Goal: Task Accomplishment & Management: Use online tool/utility

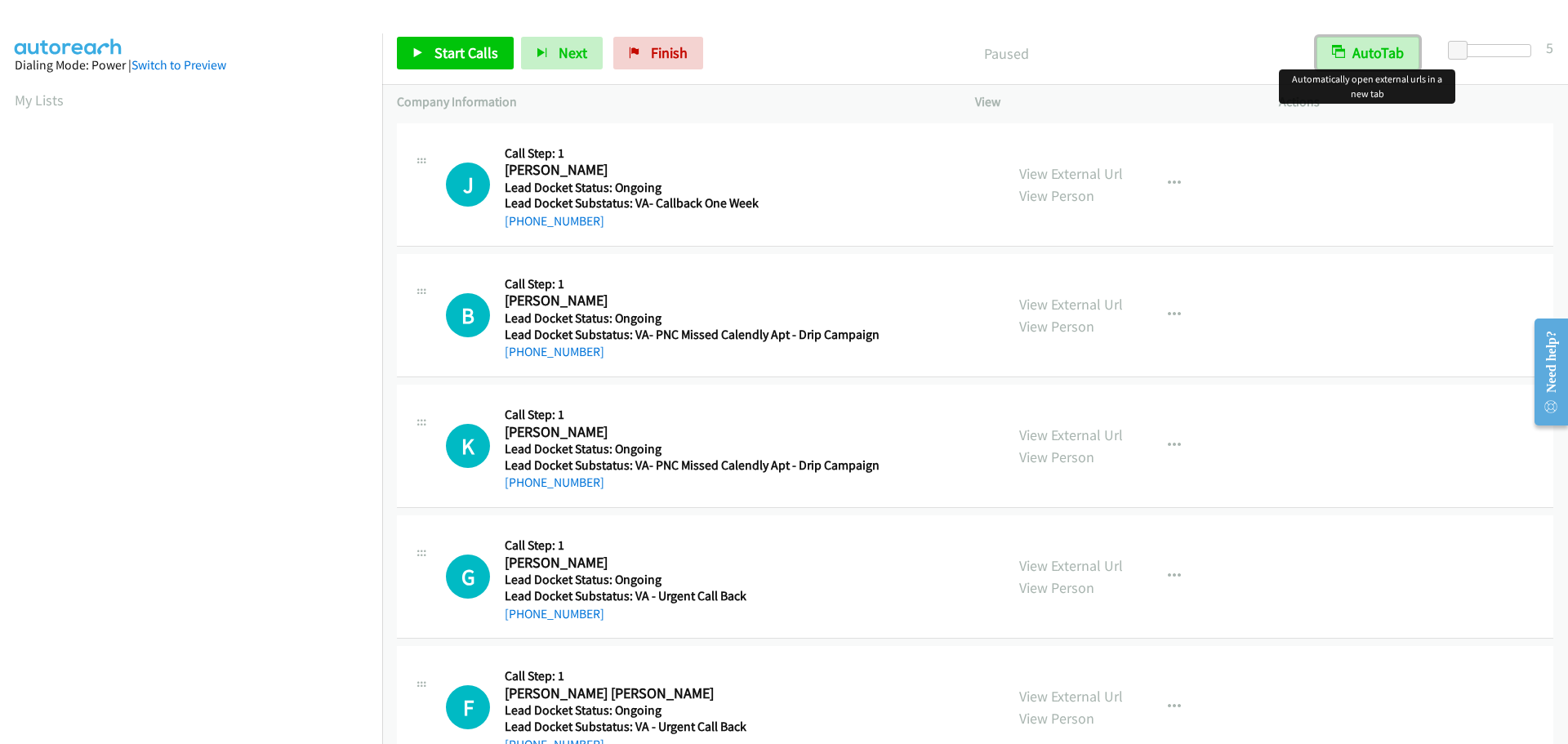
drag, startPoint x: 1348, startPoint y: 64, endPoint x: 1339, endPoint y: 55, distance: 12.7
click at [1347, 64] on button "AutoTab" at bounding box center [1367, 53] width 103 height 33
click at [454, 56] on span "Start Calls" at bounding box center [466, 52] width 64 height 19
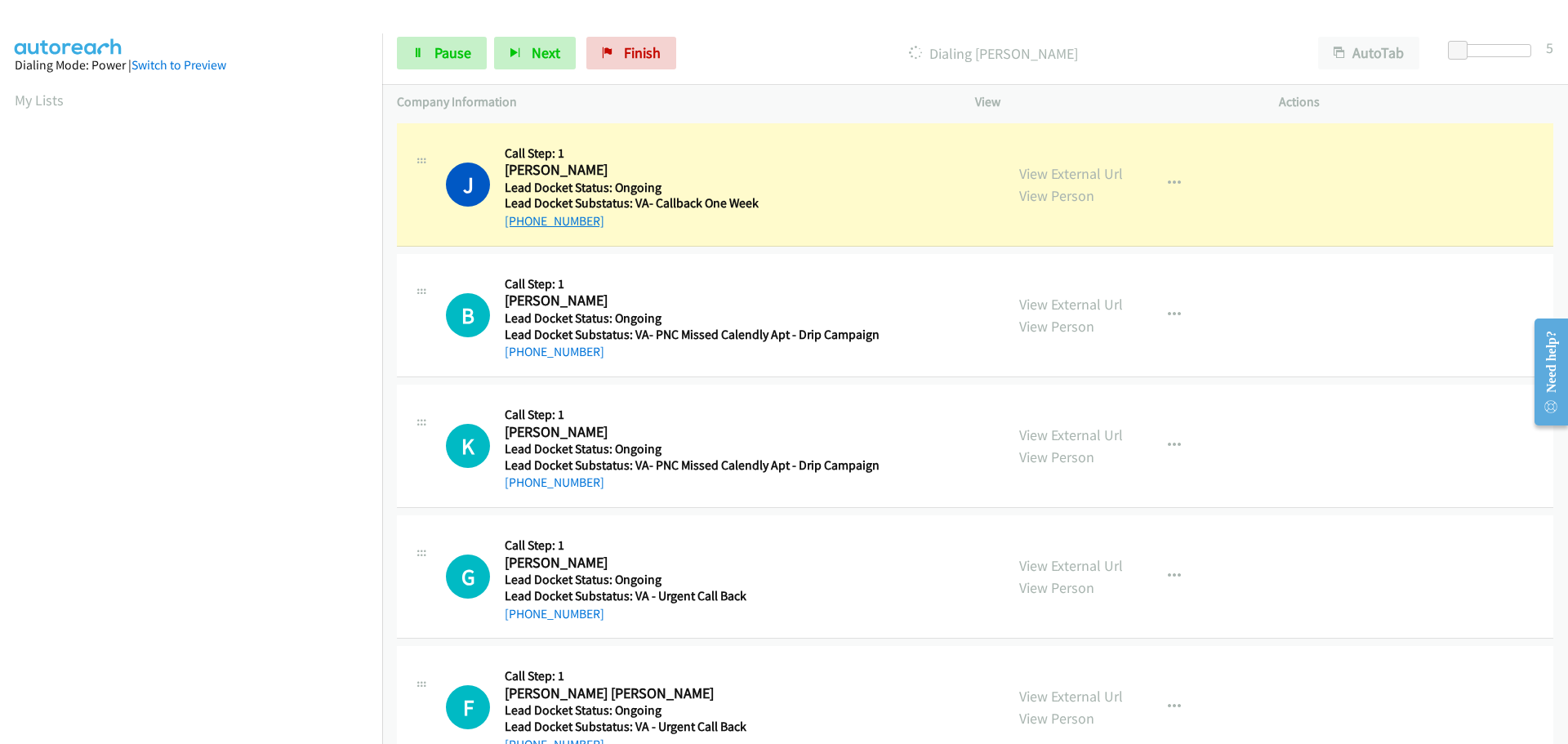
drag, startPoint x: 598, startPoint y: 221, endPoint x: 520, endPoint y: 227, distance: 78.2
click at [520, 227] on div "+1 719-963-6691" at bounding box center [690, 221] width 369 height 19
copy link "719-963-6691"
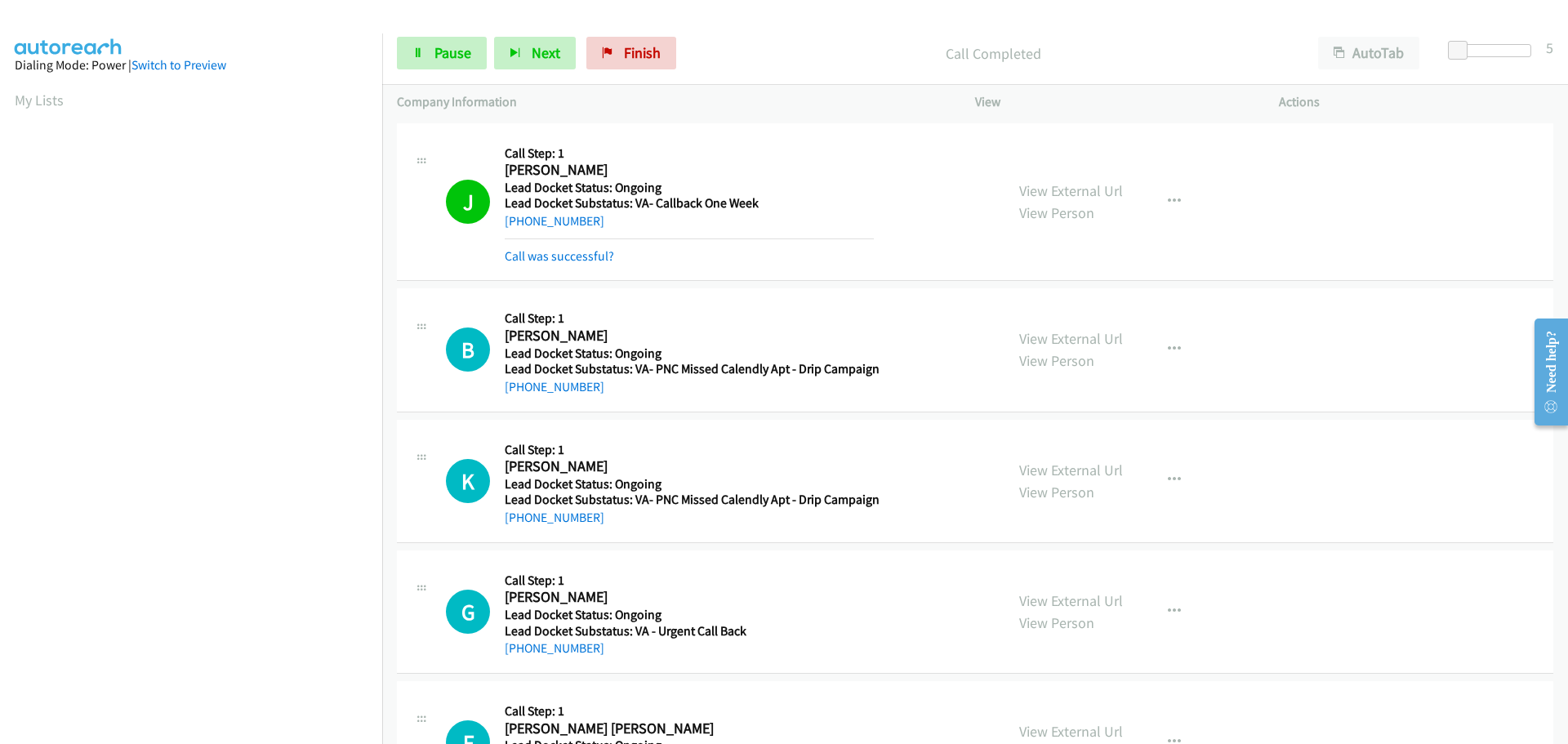
scroll to position [172, 0]
drag, startPoint x: 593, startPoint y: 385, endPoint x: 524, endPoint y: 391, distance: 69.3
click at [524, 391] on div "+1 720-220-0179" at bounding box center [692, 386] width 375 height 19
copy link "20-220-0179"
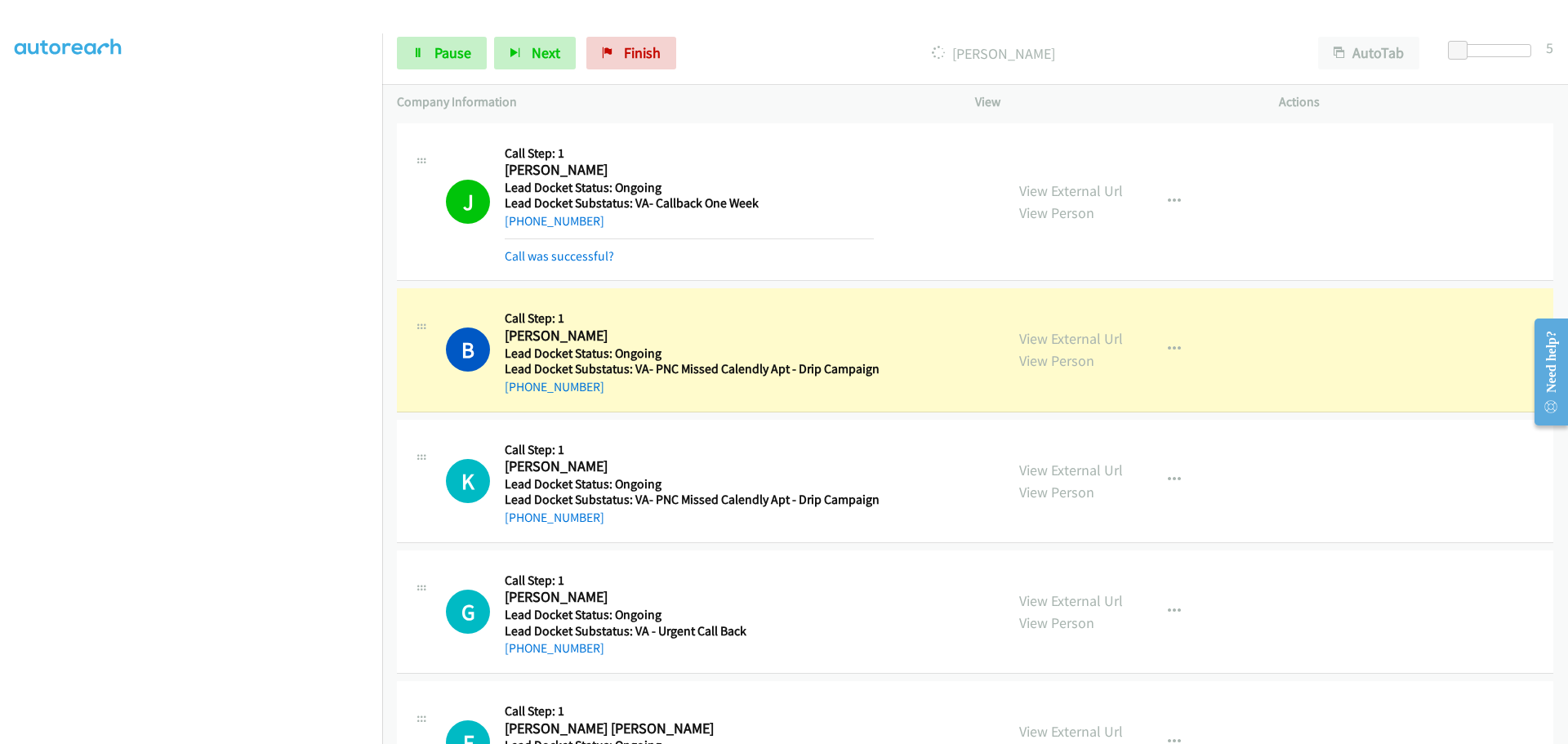
click at [629, 418] on td "K Callback Scheduled Call Step: 1 Keith Malonson America/Denver Lead Docket Sta…" at bounding box center [975, 481] width 1185 height 131
drag, startPoint x: 604, startPoint y: 391, endPoint x: 523, endPoint y: 385, distance: 81.2
click at [523, 385] on div "+1 720-220-0179" at bounding box center [692, 386] width 375 height 19
copy link "720-220-0179"
click at [450, 51] on span "Pause" at bounding box center [453, 52] width 37 height 19
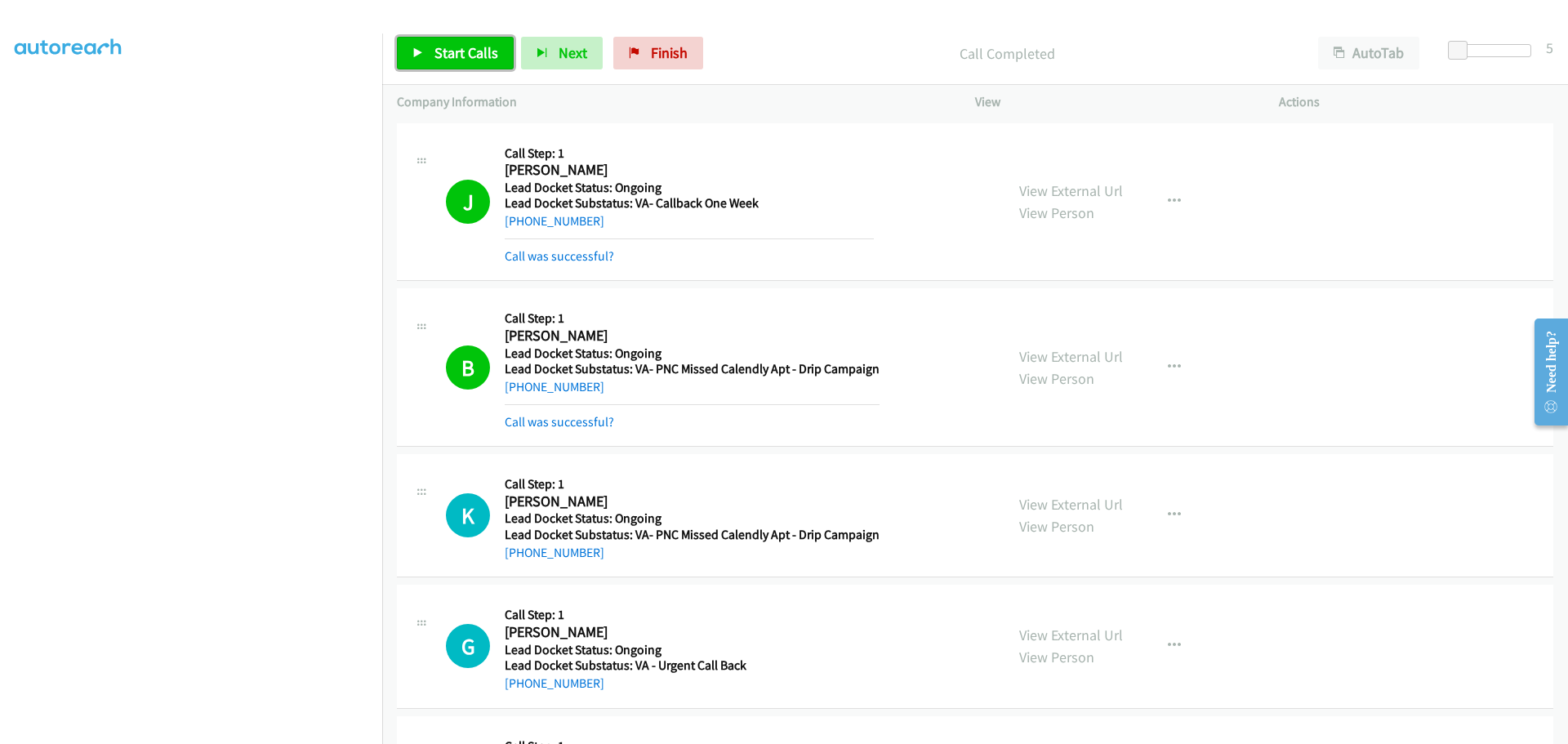
click at [466, 60] on span "Start Calls" at bounding box center [466, 52] width 64 height 19
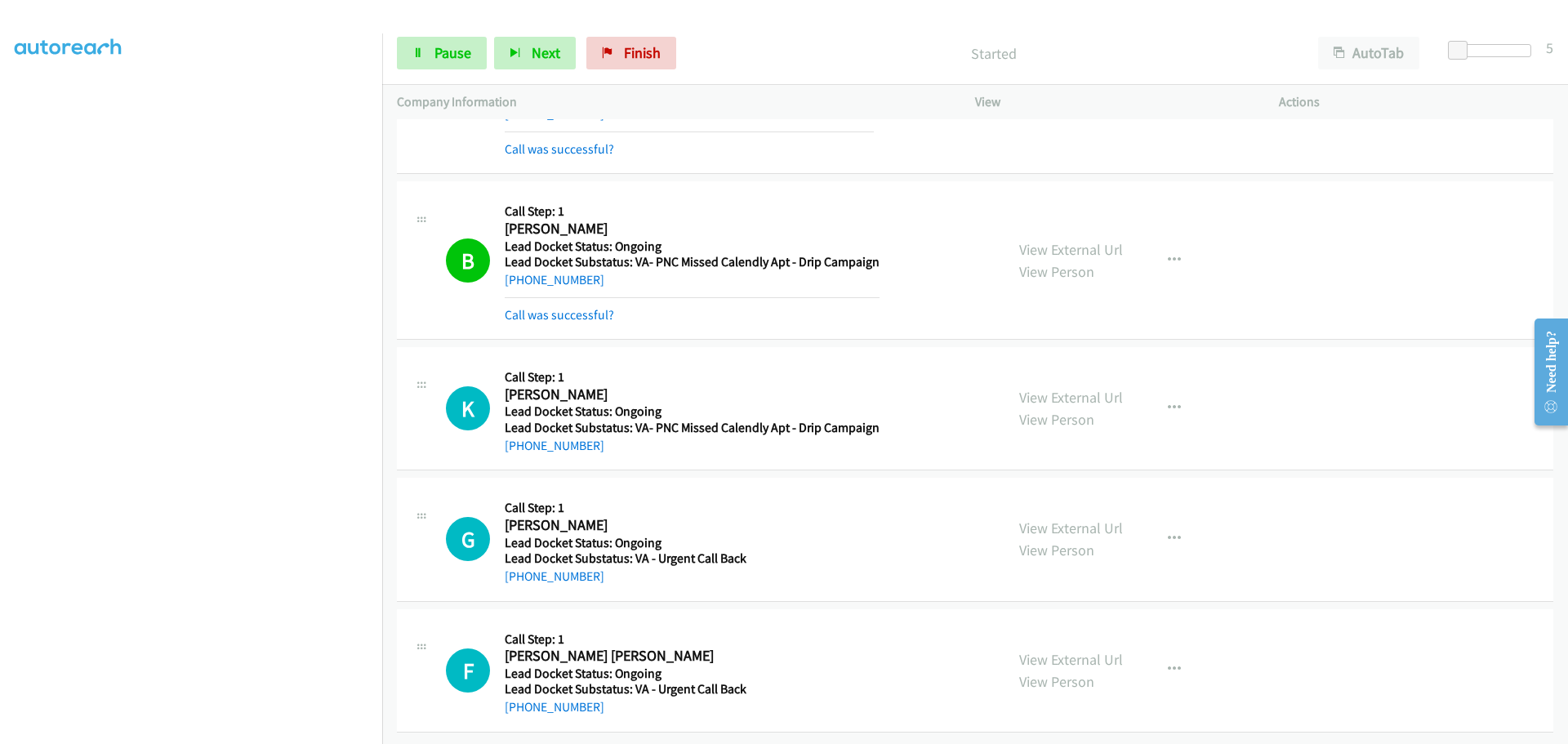
scroll to position [119, 0]
drag, startPoint x: 603, startPoint y: 435, endPoint x: 521, endPoint y: 448, distance: 83.0
click at [521, 448] on div "K Callback Scheduled Call Step: 1 Keith Malonson America/Denver Lead Docket Sta…" at bounding box center [975, 409] width 1156 height 123
copy link "720-467-7125"
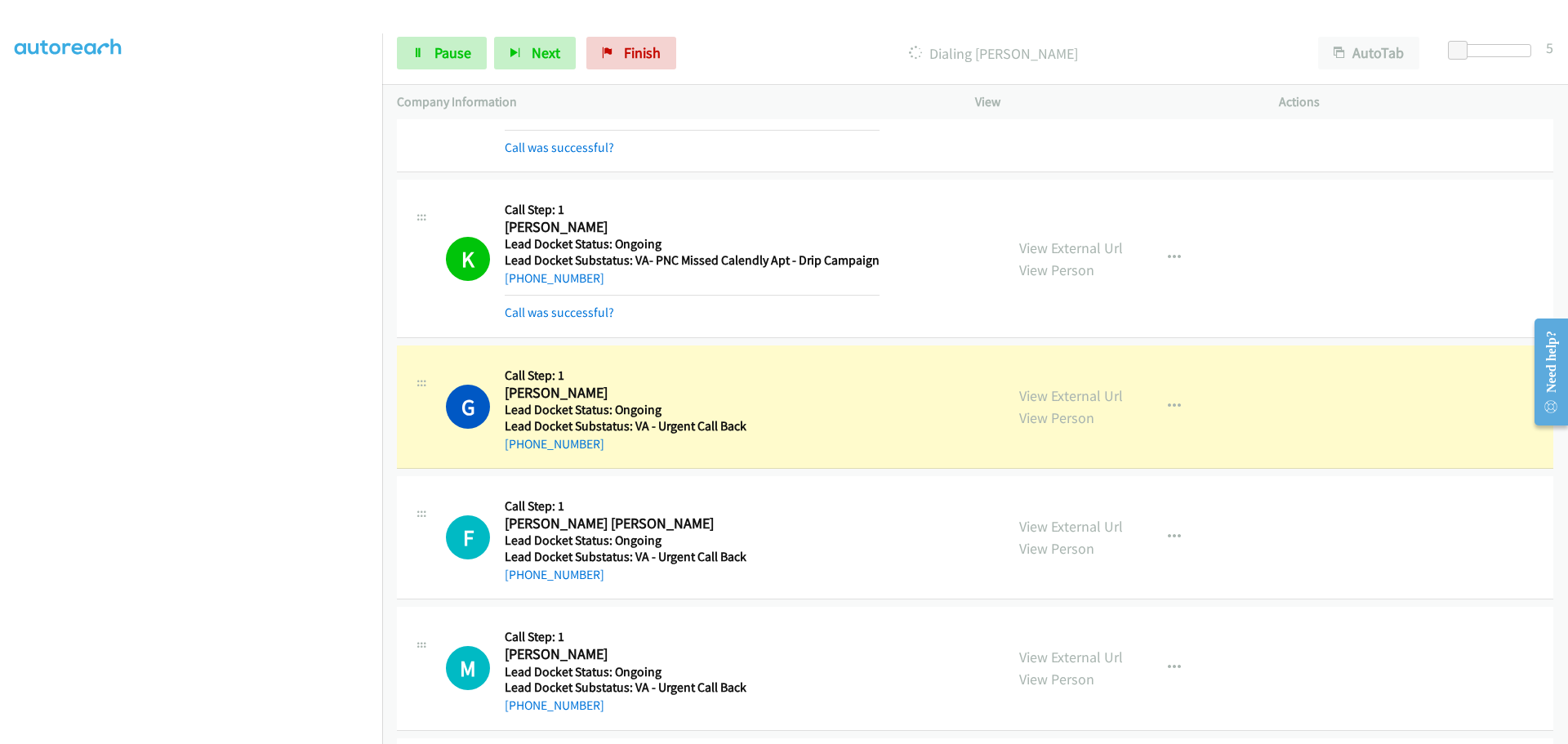
scroll to position [364, 0]
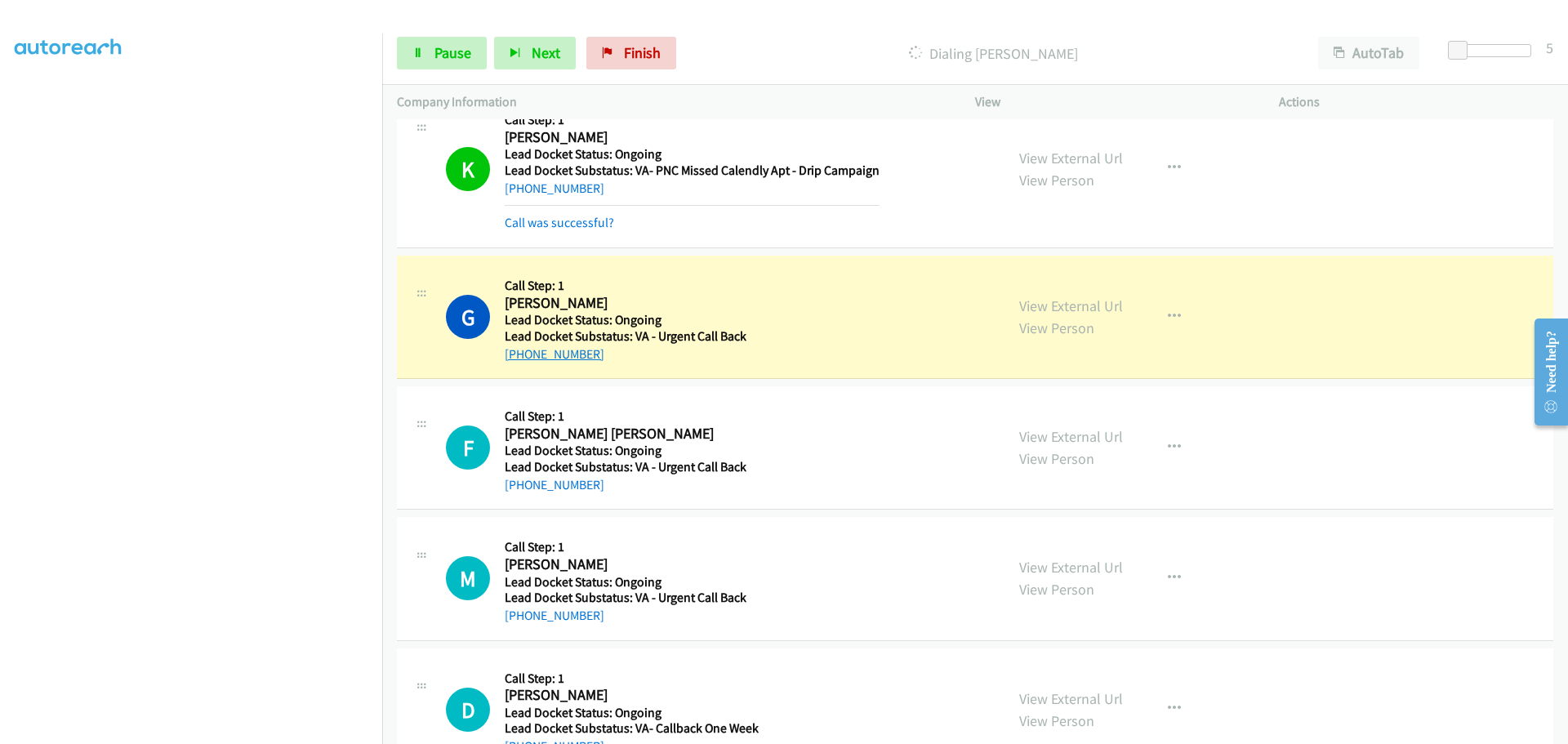
drag, startPoint x: 593, startPoint y: 350, endPoint x: 524, endPoint y: 350, distance: 69.0
click at [522, 353] on div "+1 703-899-4538" at bounding box center [690, 354] width 369 height 19
copy link "703-899-4538"
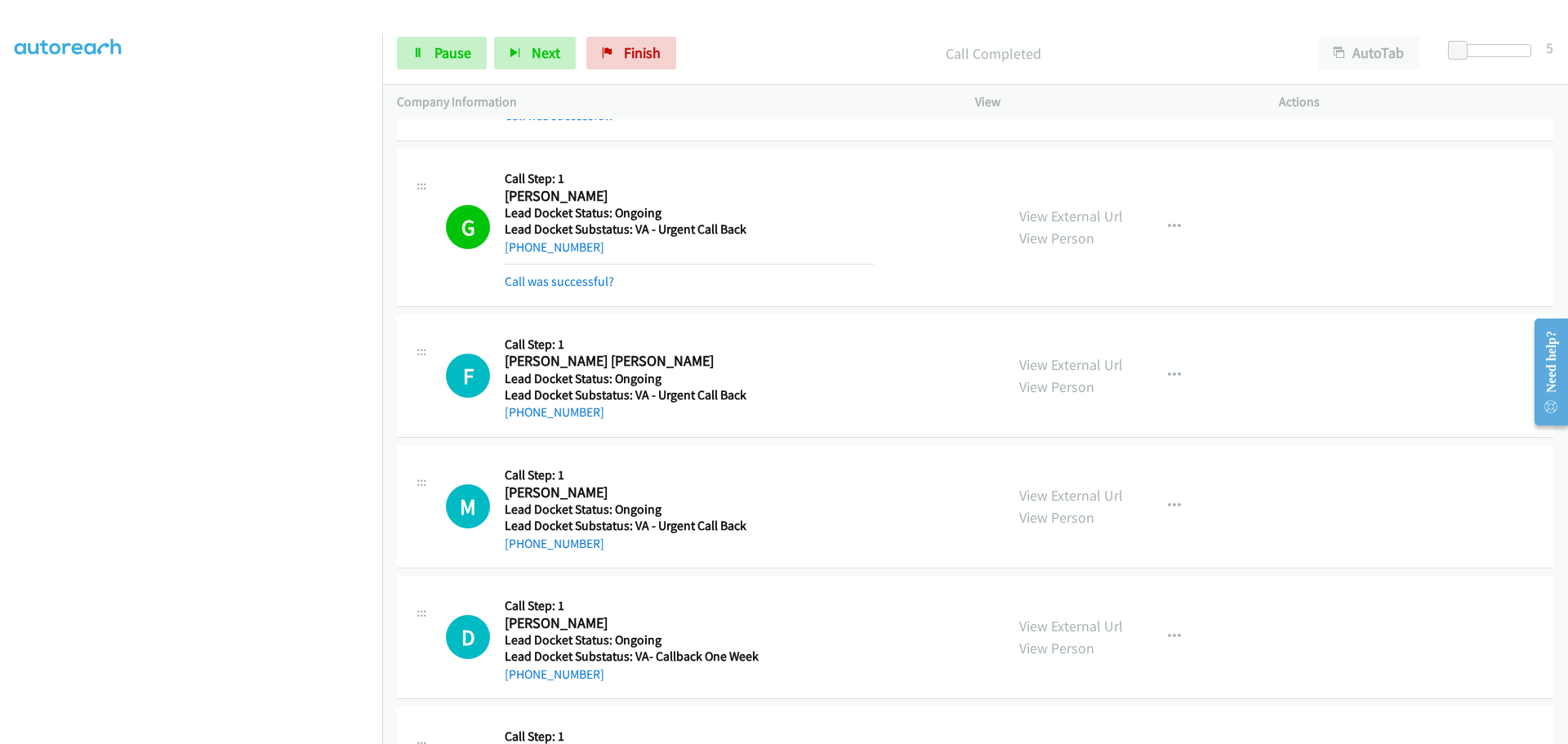
scroll to position [582, 0]
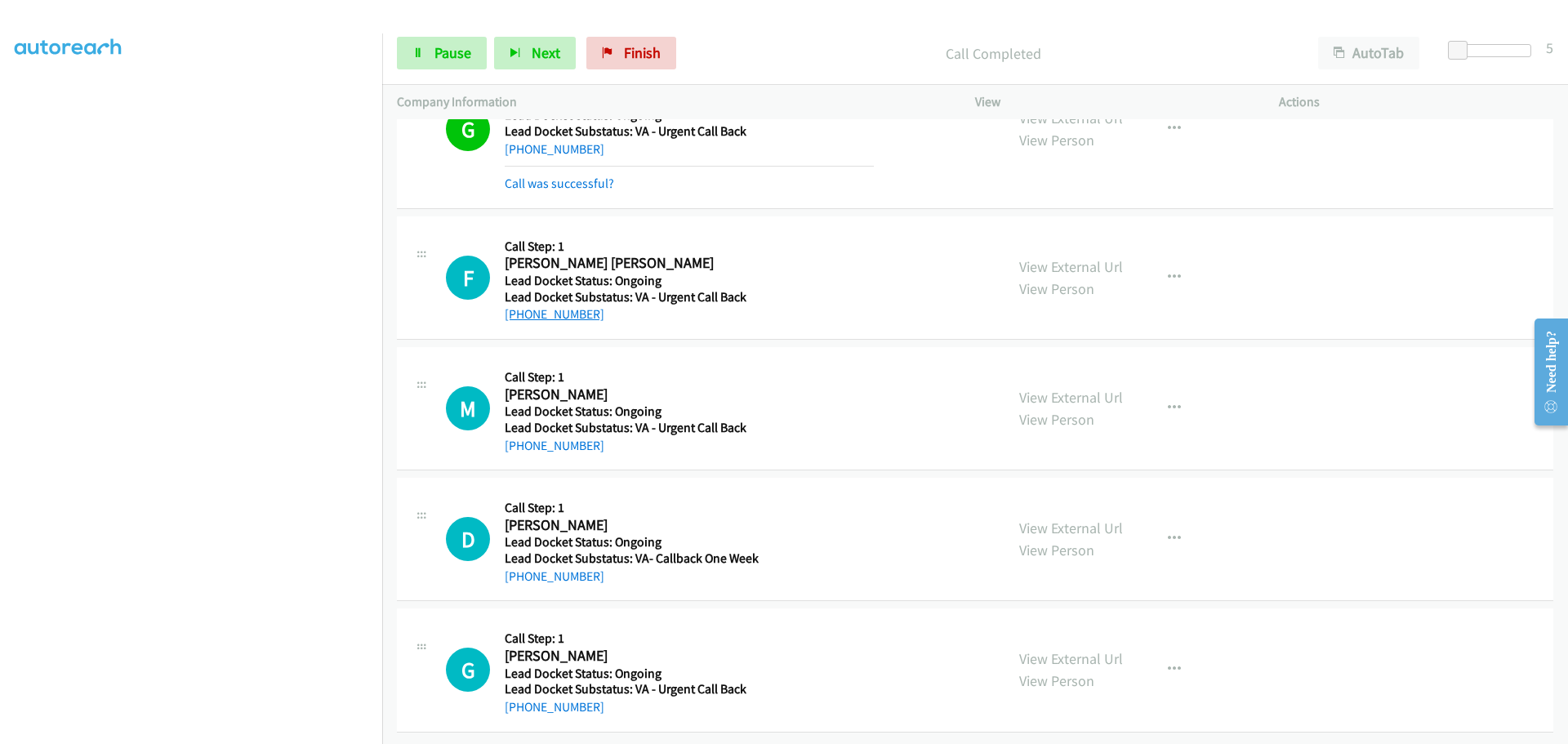
drag, startPoint x: 602, startPoint y: 307, endPoint x: 520, endPoint y: 307, distance: 82.0
click at [520, 307] on div "+1 228-327-0085" at bounding box center [690, 314] width 369 height 19
copy link "228-327-0085"
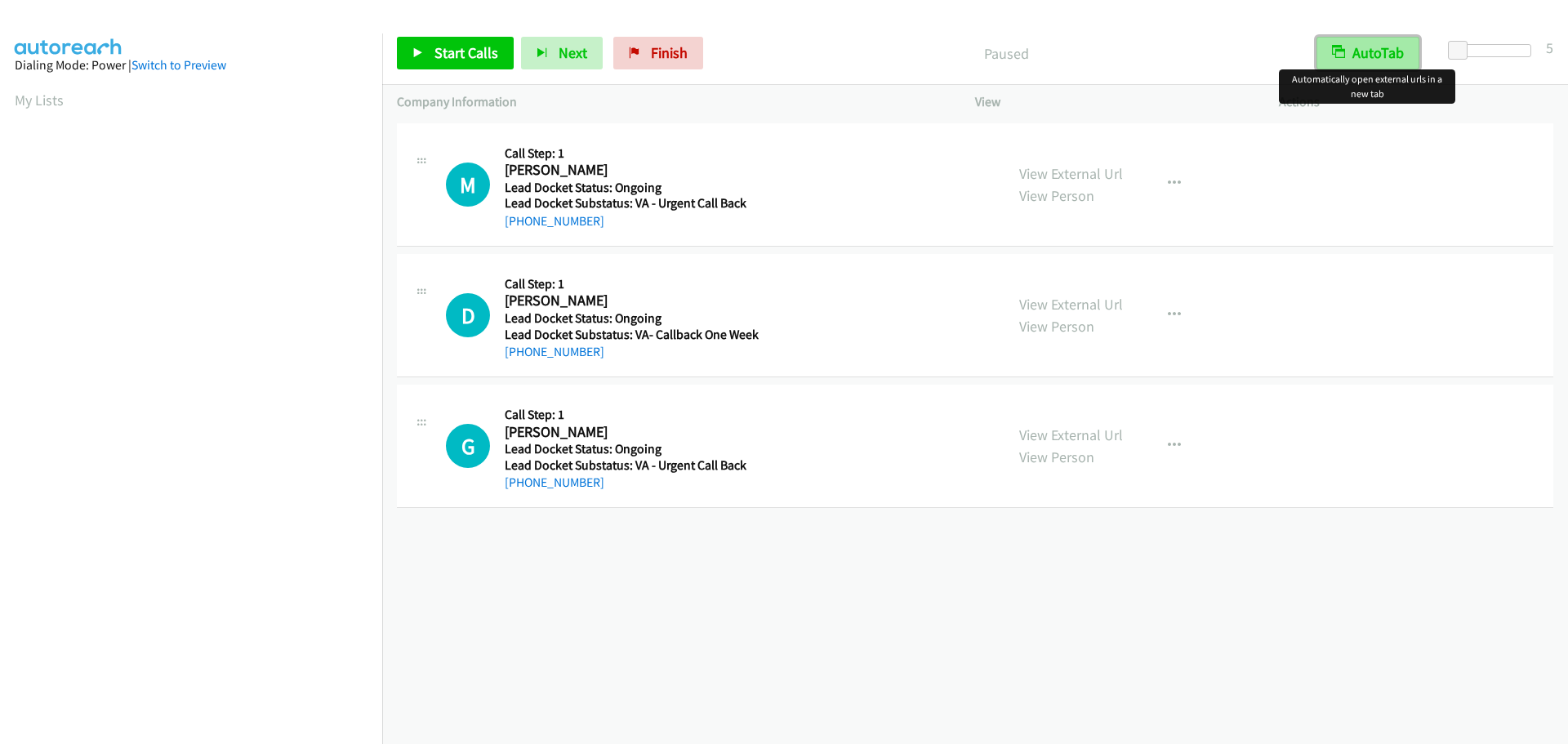
click at [1374, 52] on button "AutoTab" at bounding box center [1367, 53] width 103 height 33
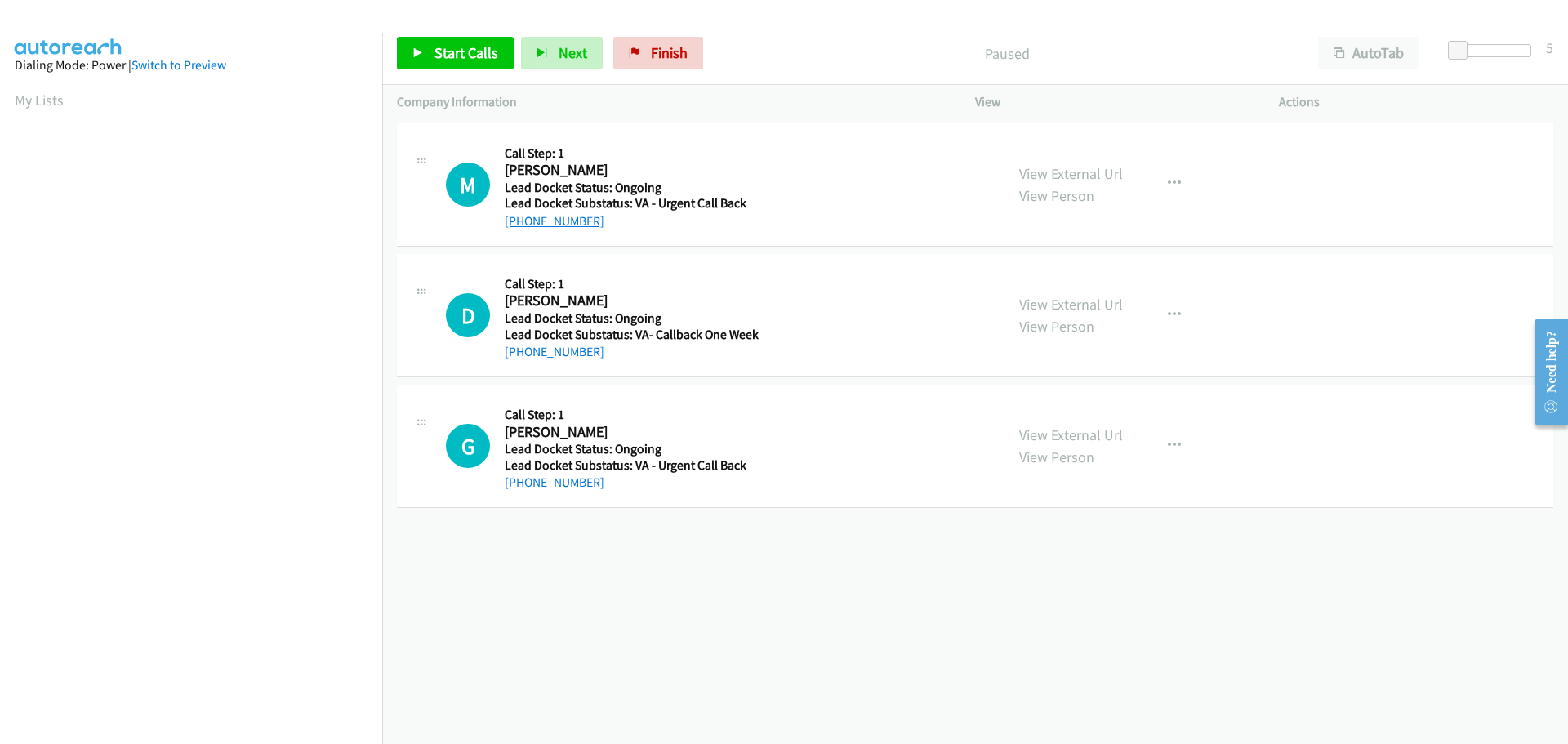
drag, startPoint x: 619, startPoint y: 226, endPoint x: 522, endPoint y: 220, distance: 97.2
click at [522, 220] on div "+1 260-615-7055" at bounding box center [630, 221] width 250 height 19
copy link "260-615-7055"
click at [473, 52] on span "Start Calls" at bounding box center [466, 52] width 64 height 19
copy link "260-615-7055"
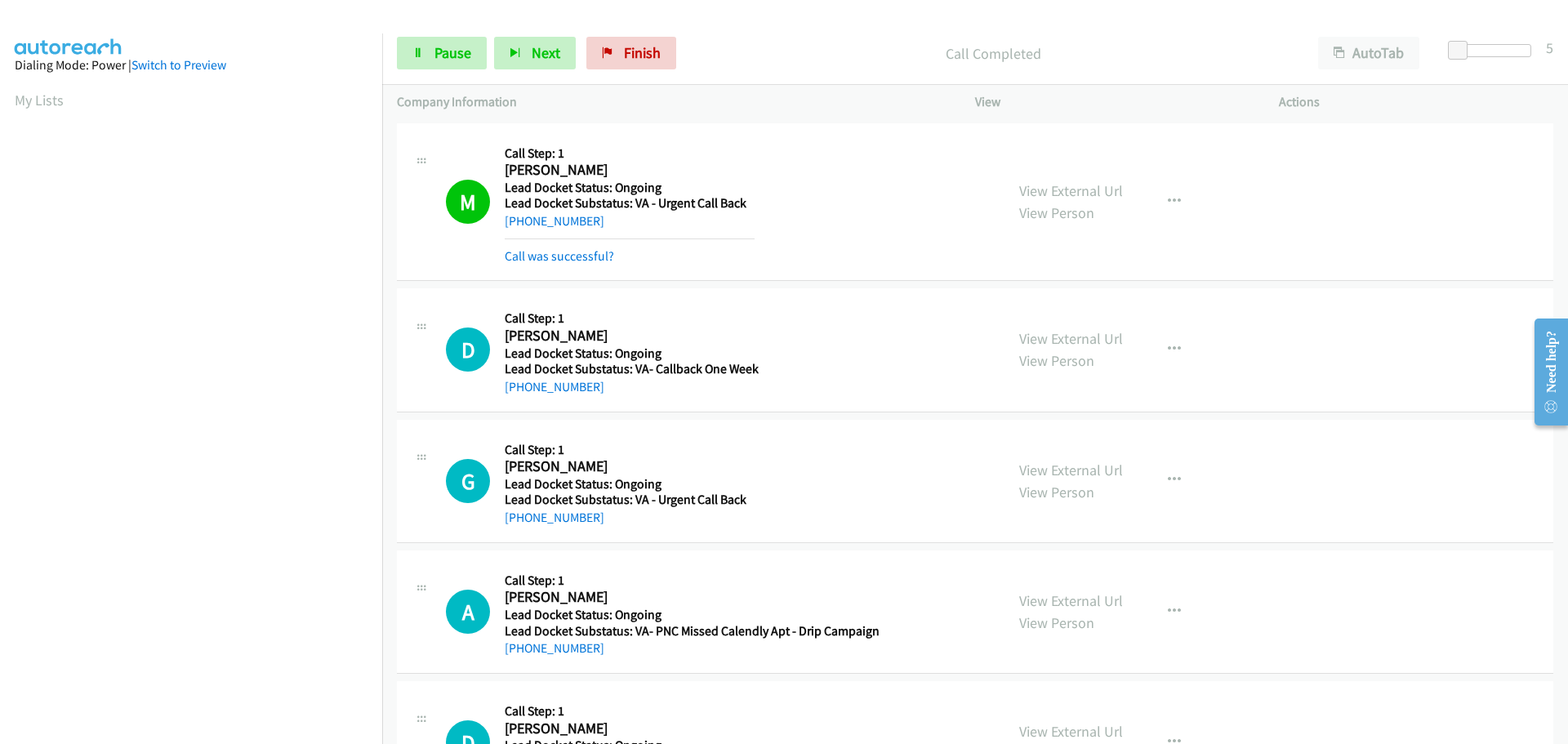
scroll to position [172, 0]
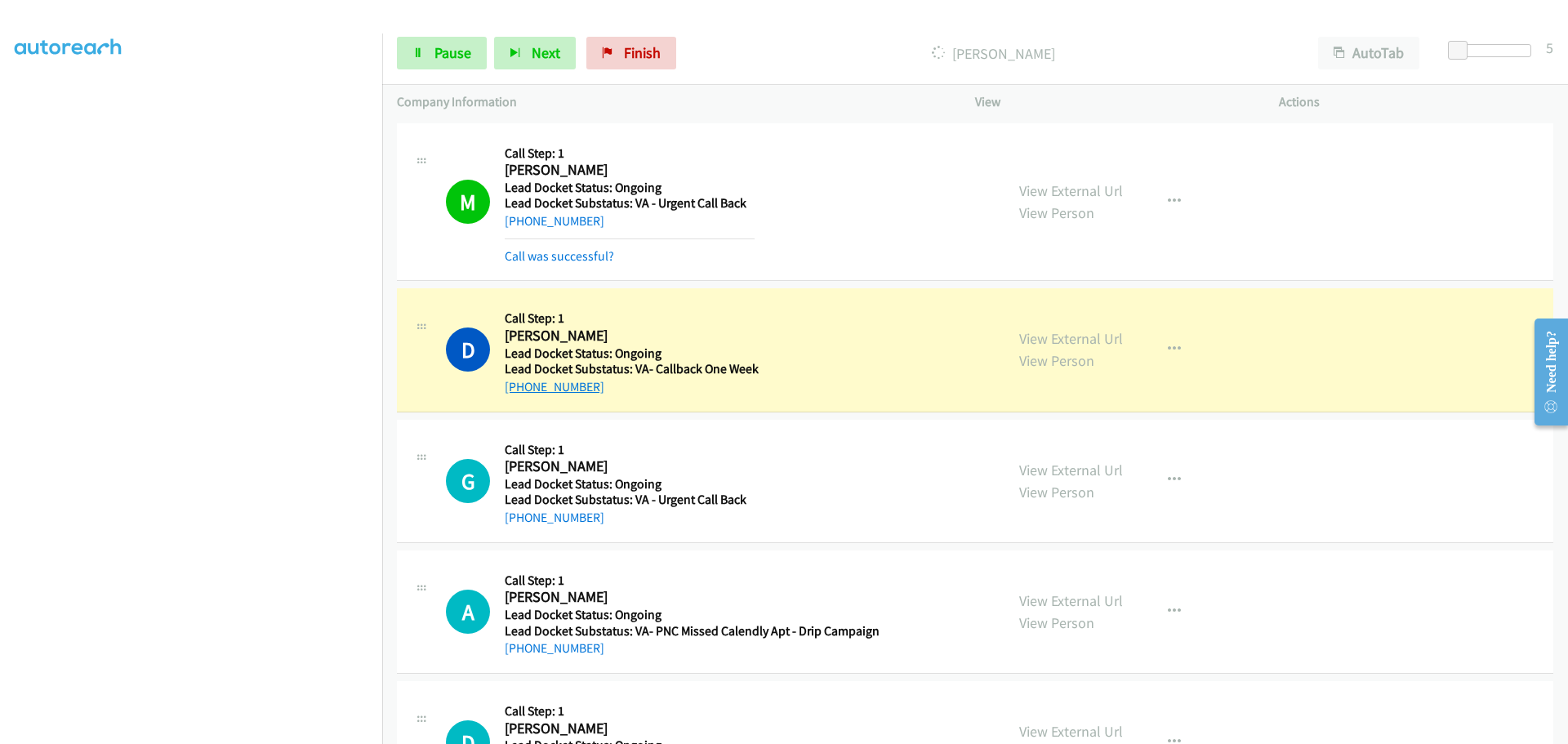
drag, startPoint x: 603, startPoint y: 390, endPoint x: 521, endPoint y: 390, distance: 82.0
click at [521, 390] on div "+1 774-521-4908" at bounding box center [631, 386] width 254 height 19
copy link "774-521-4908"
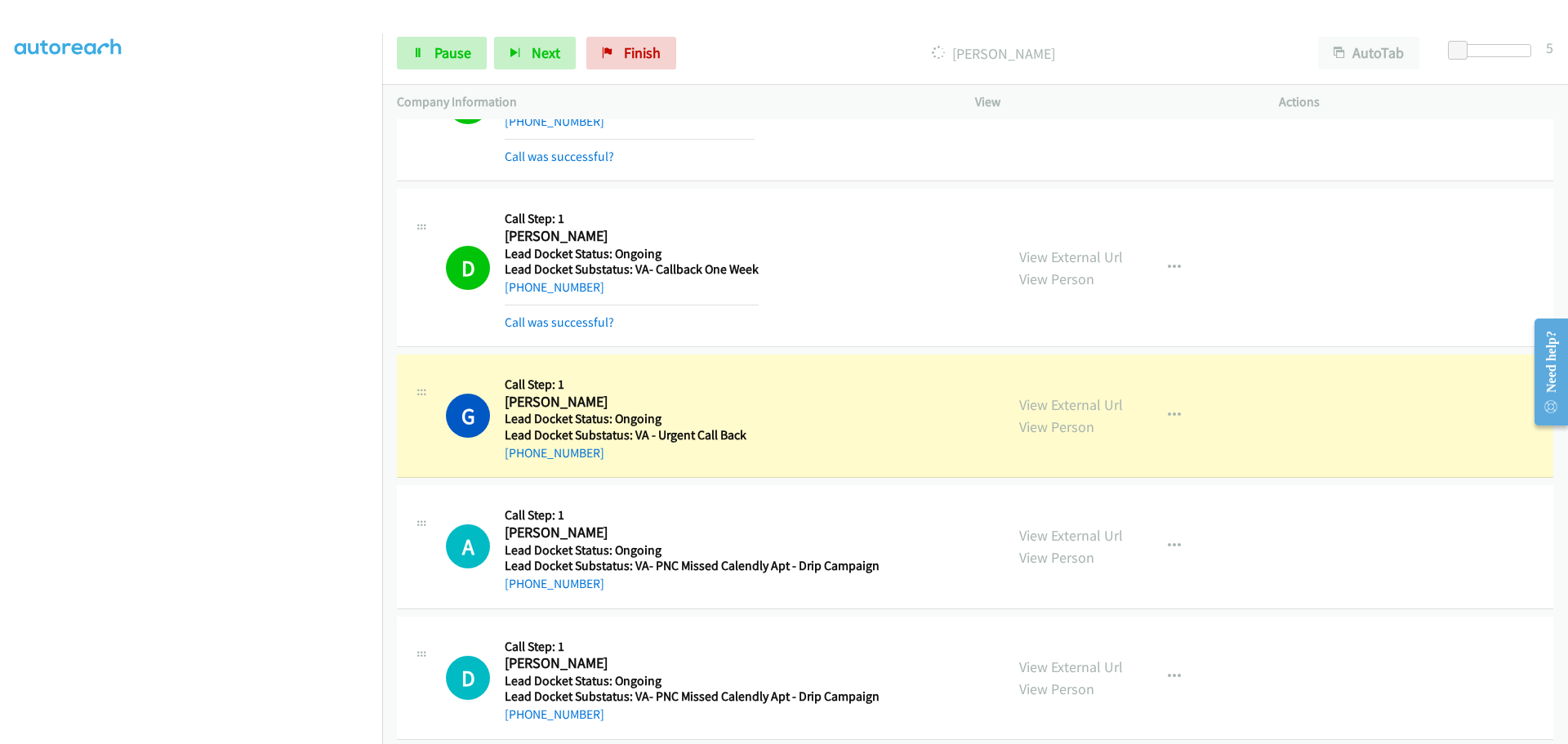
scroll to position [245, 0]
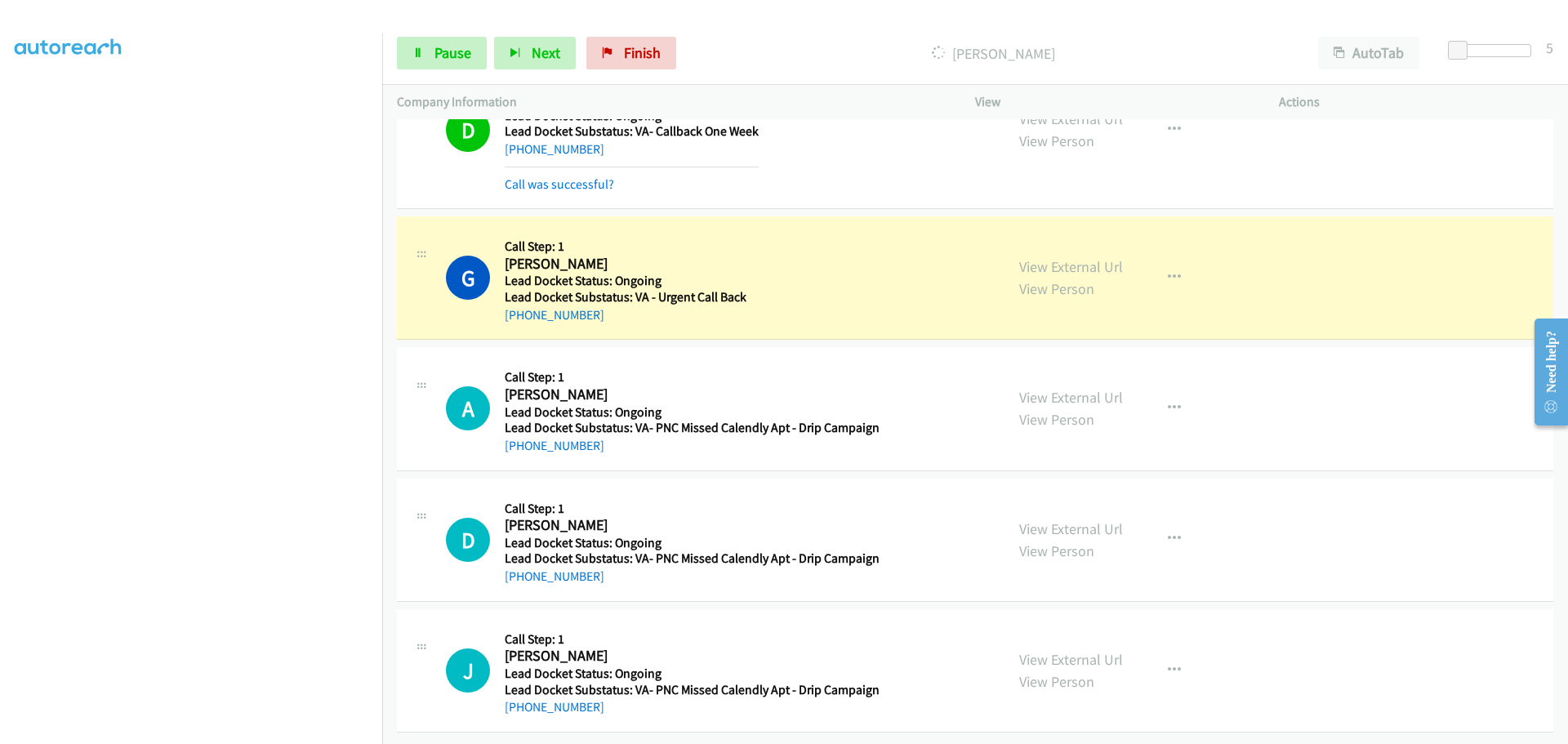
drag, startPoint x: 613, startPoint y: 310, endPoint x: 521, endPoint y: 318, distance: 92.3
click at [521, 318] on div "G Callback Scheduled Call Step: 1 Gabriel Woods America/Chicago Lead Docket Sta…" at bounding box center [975, 278] width 1156 height 123
copy link "337-300-1103"
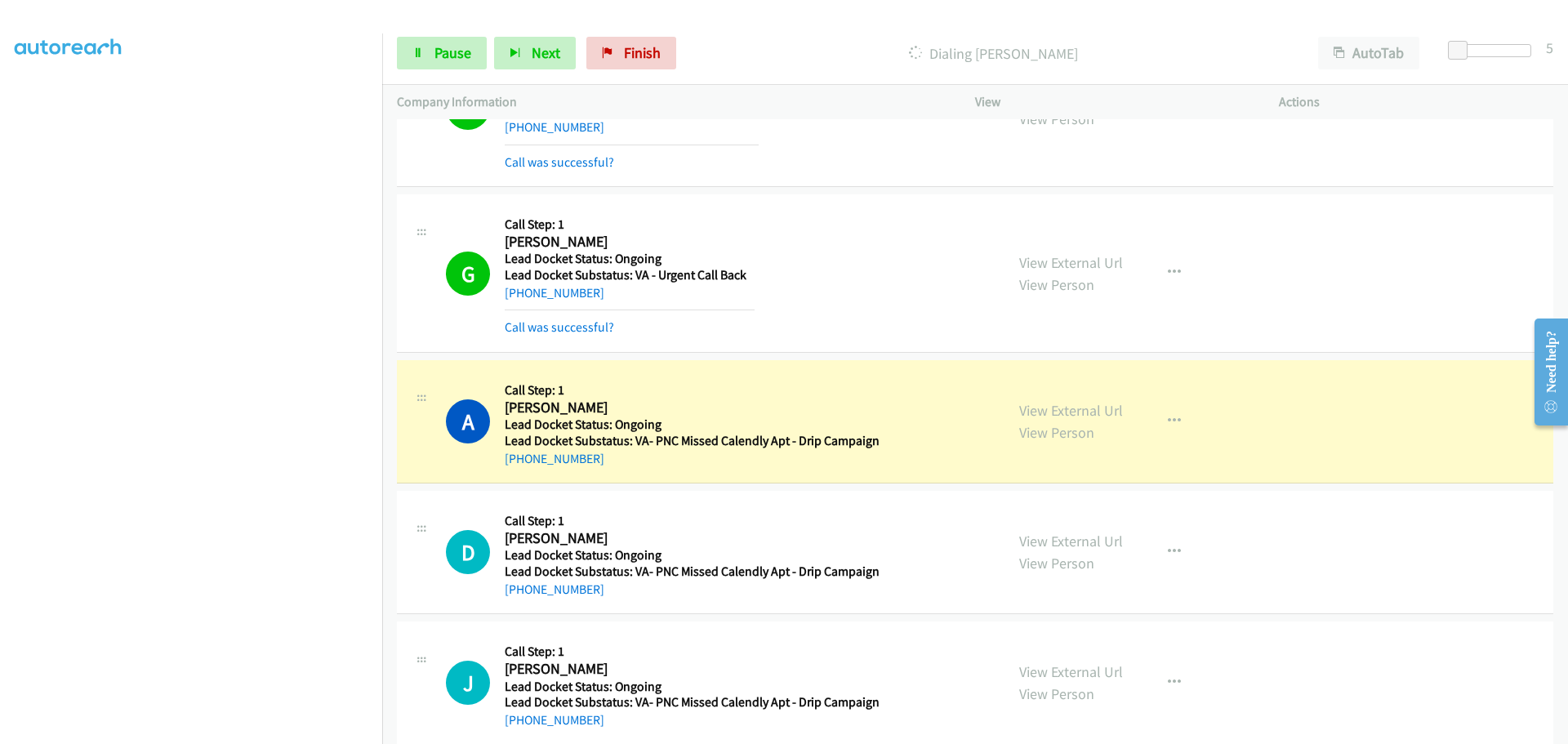
scroll to position [285, 0]
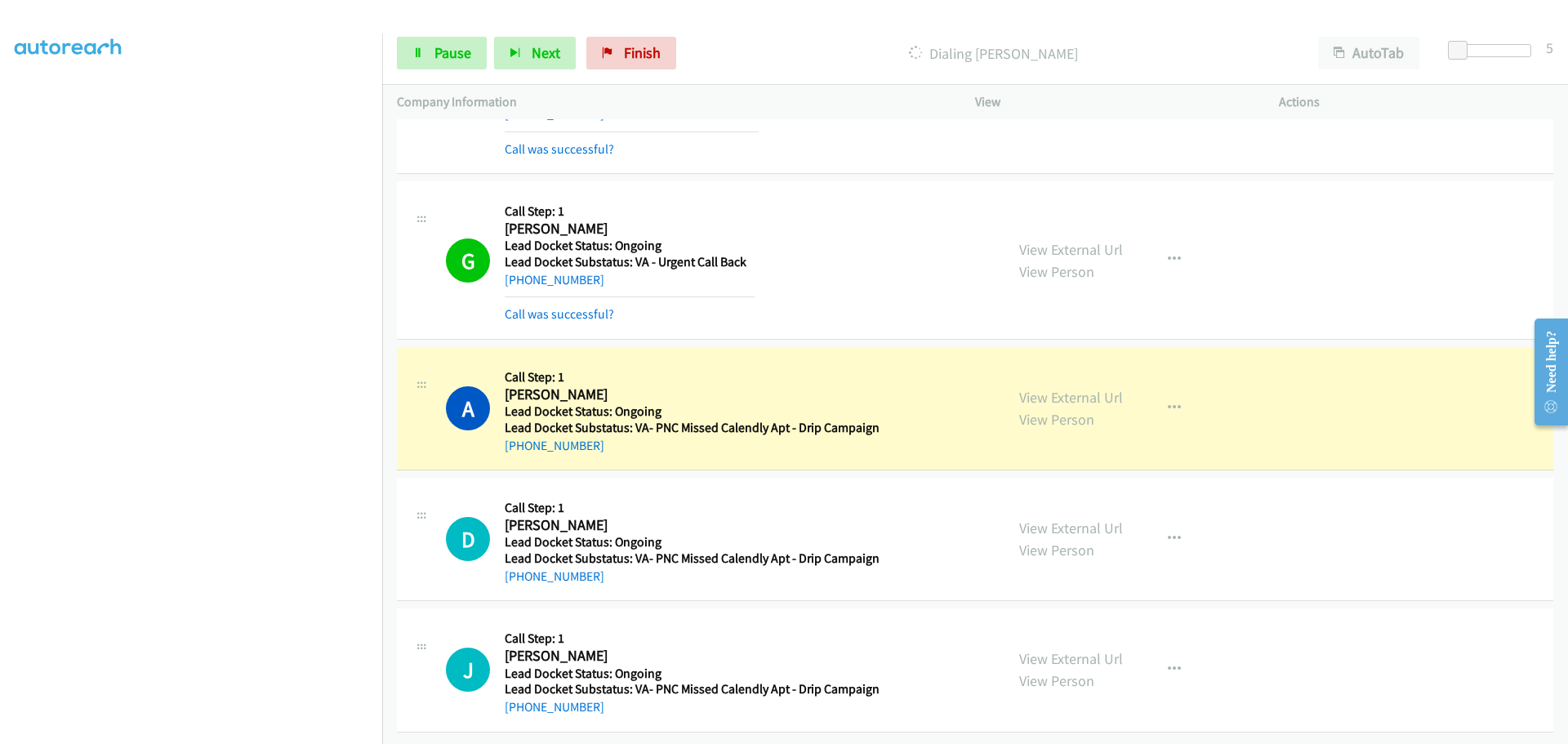
drag, startPoint x: 604, startPoint y: 450, endPoint x: 519, endPoint y: 454, distance: 85.1
click at [519, 454] on div "A Callback Scheduled Call Step: 1 Andrew White America/Chicago Lead Docket Stat…" at bounding box center [975, 409] width 1156 height 123
copy link "218-560-1188"
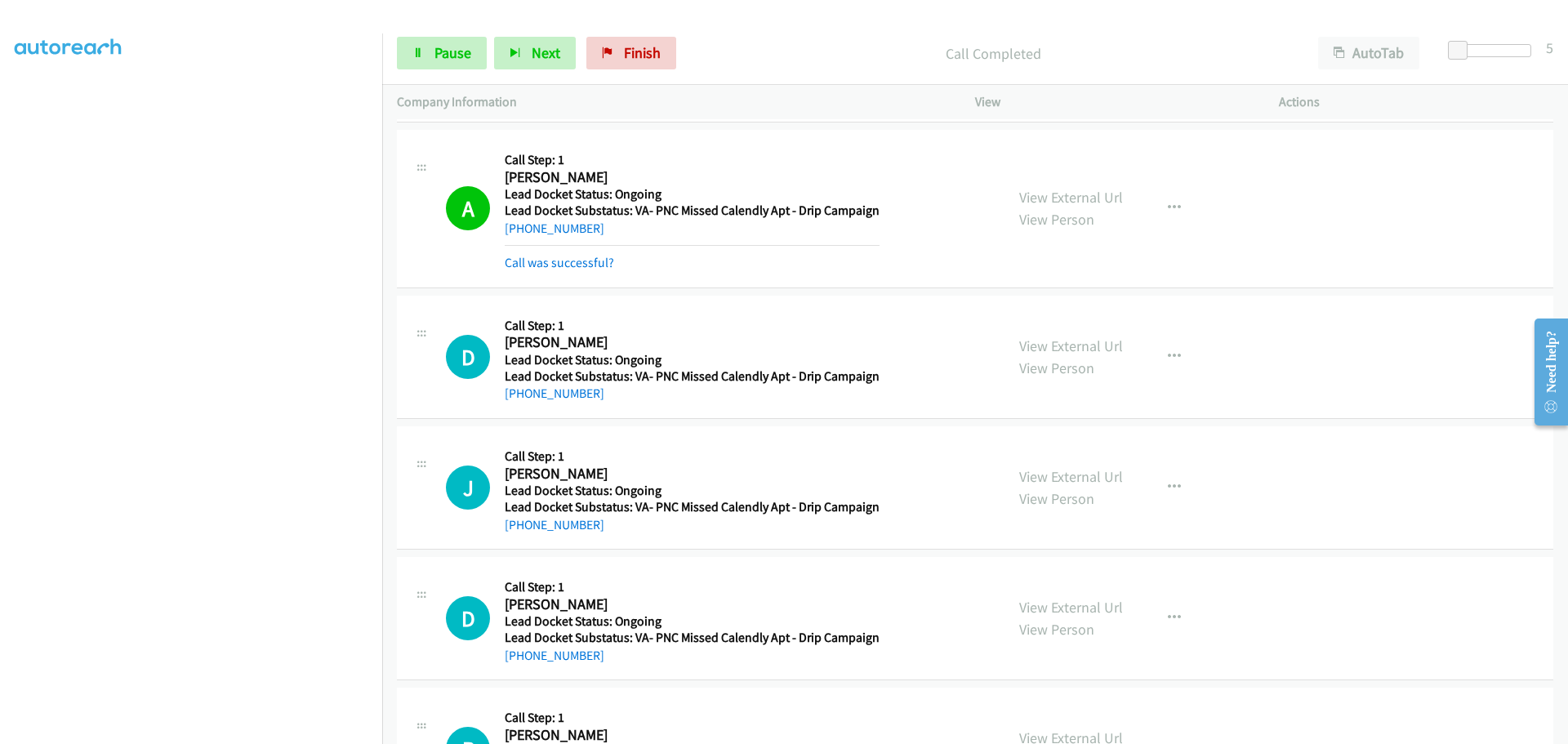
scroll to position [531, 0]
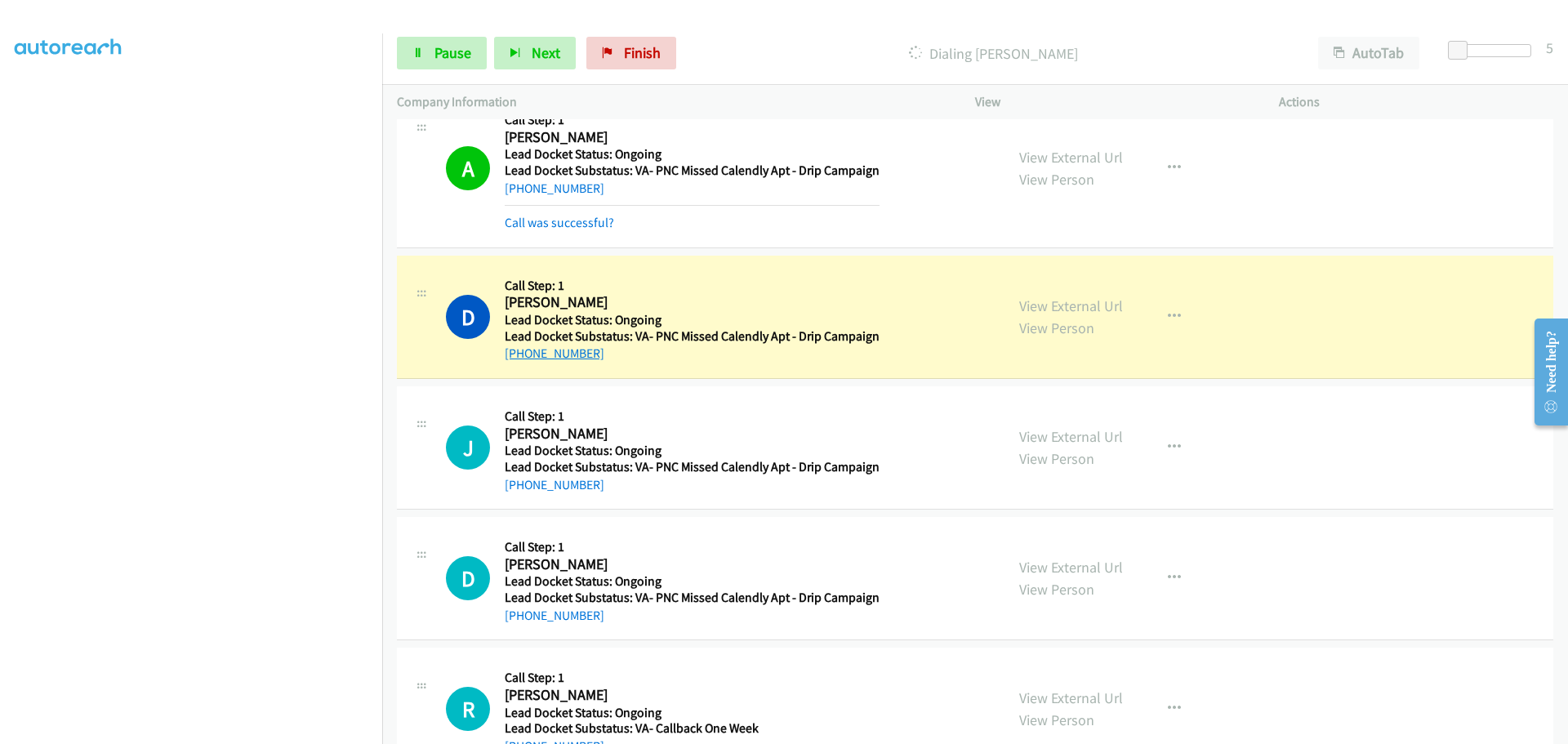
drag, startPoint x: 603, startPoint y: 358, endPoint x: 520, endPoint y: 359, distance: 83.0
click at [520, 359] on div "+1 224-381-2757" at bounding box center [692, 353] width 375 height 19
copy link "224-381-2757"
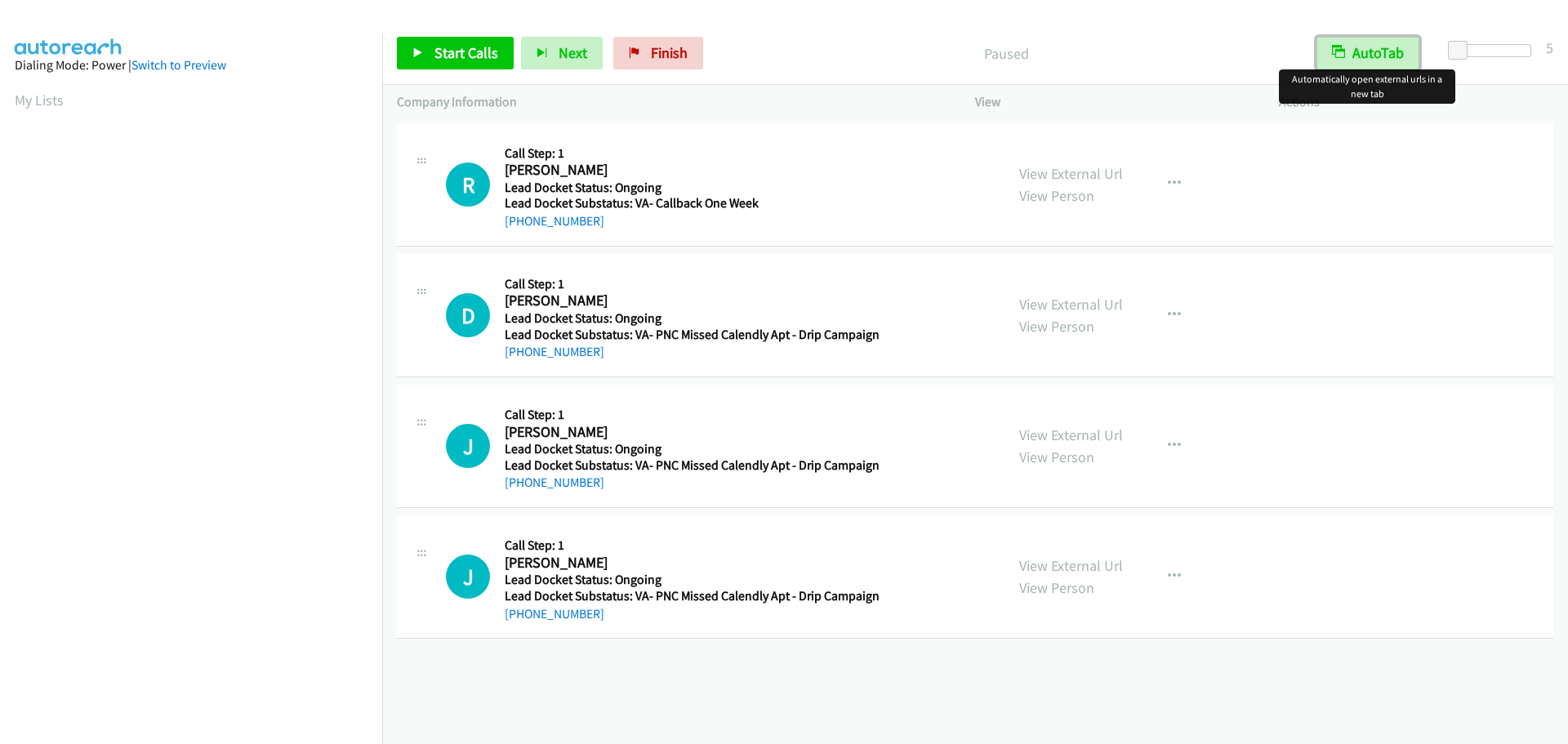
click at [1356, 56] on button "AutoTab" at bounding box center [1367, 53] width 103 height 33
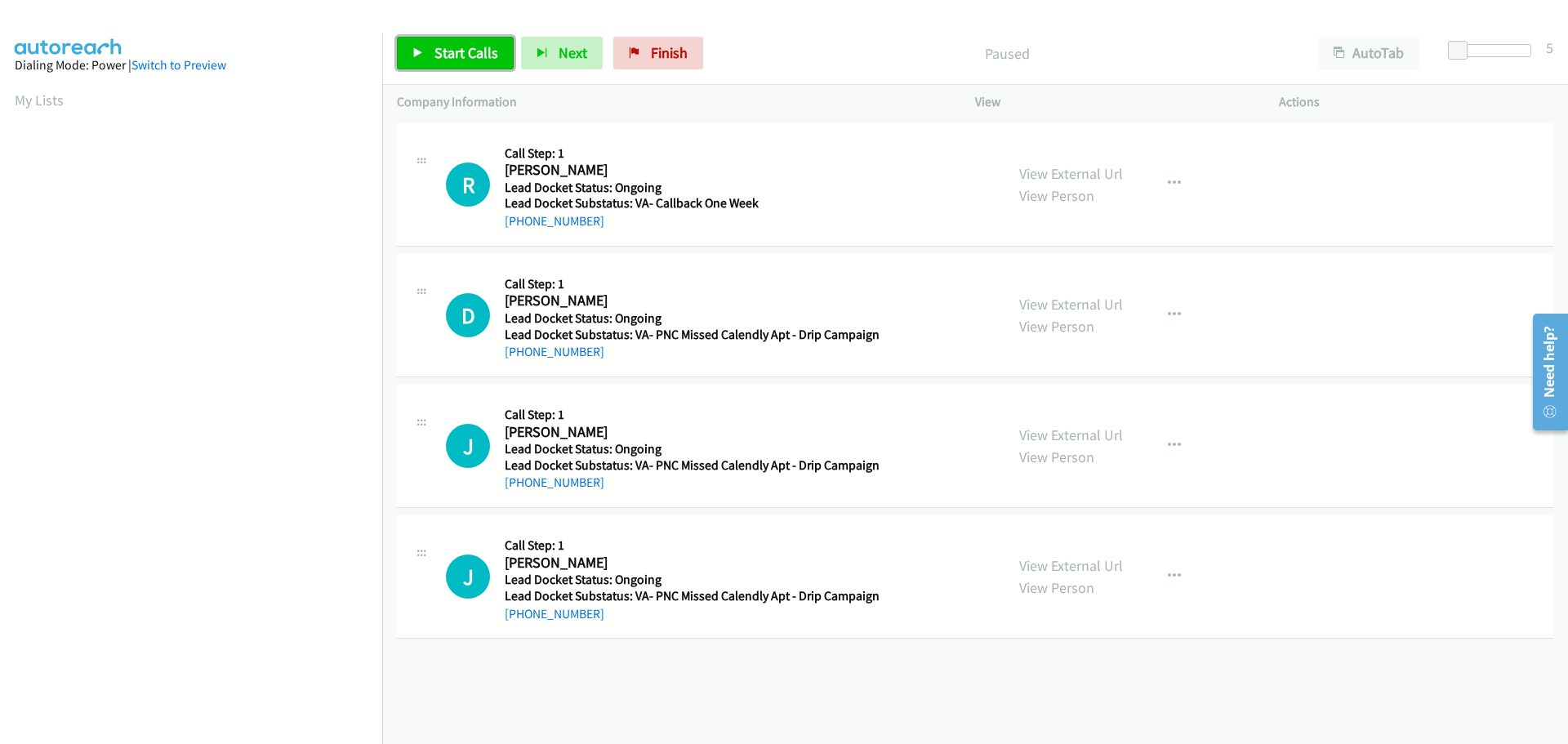
click at [481, 59] on span "Start Calls" at bounding box center [466, 52] width 64 height 19
click at [463, 62] on span "Pause" at bounding box center [453, 52] width 37 height 19
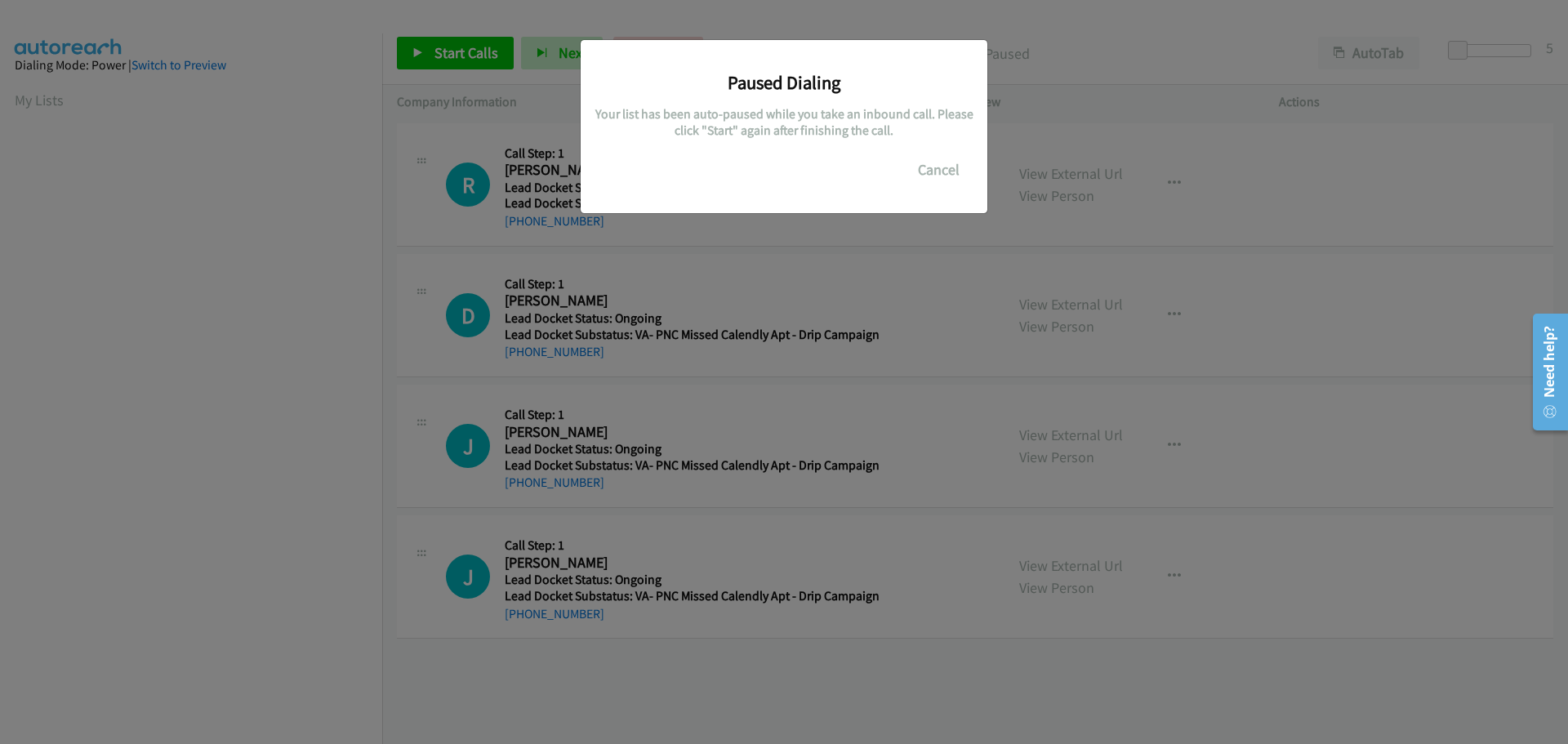
scroll to position [172, 0]
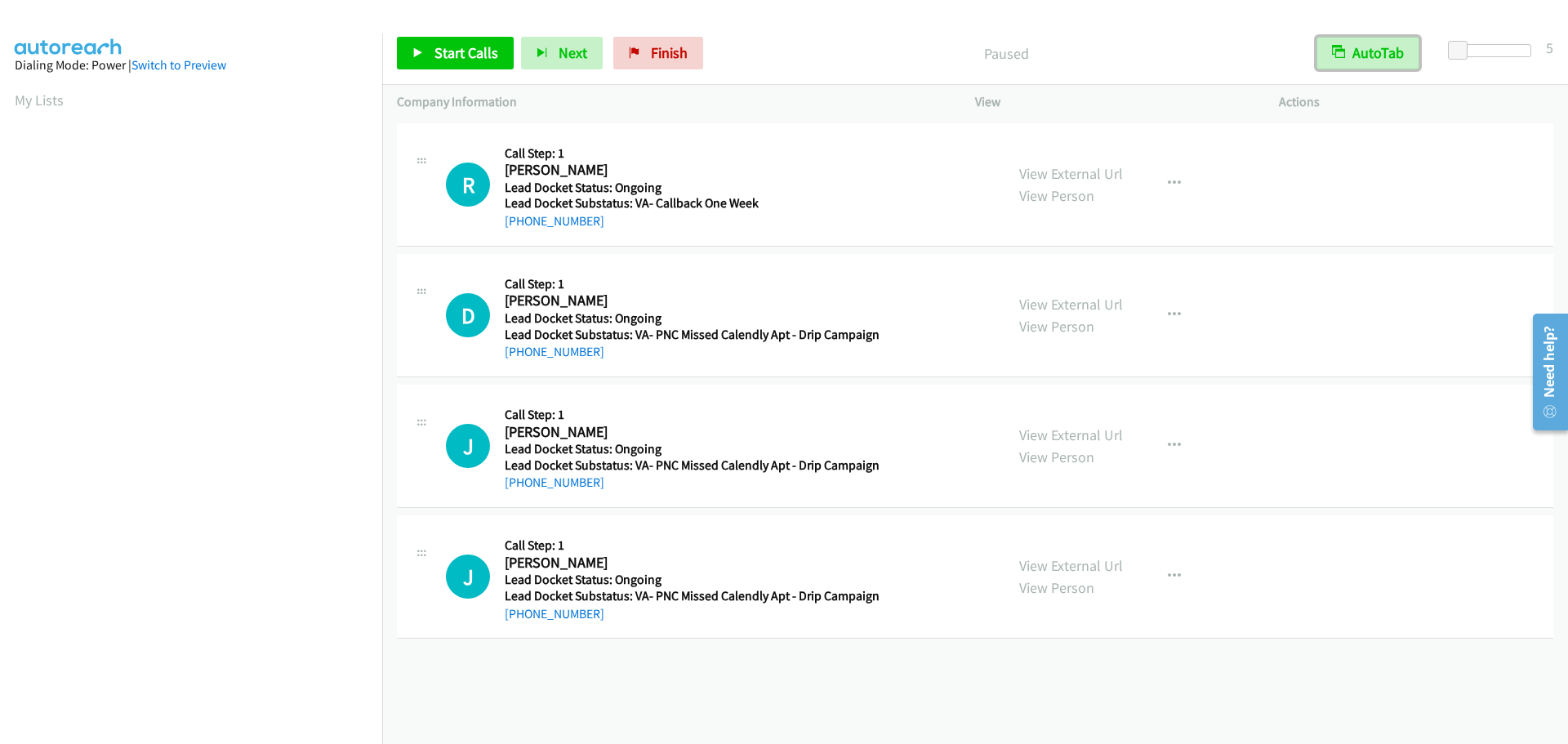
click at [1397, 37] on button "AutoTab" at bounding box center [1367, 53] width 103 height 33
click at [492, 56] on span "Start Calls" at bounding box center [466, 52] width 64 height 19
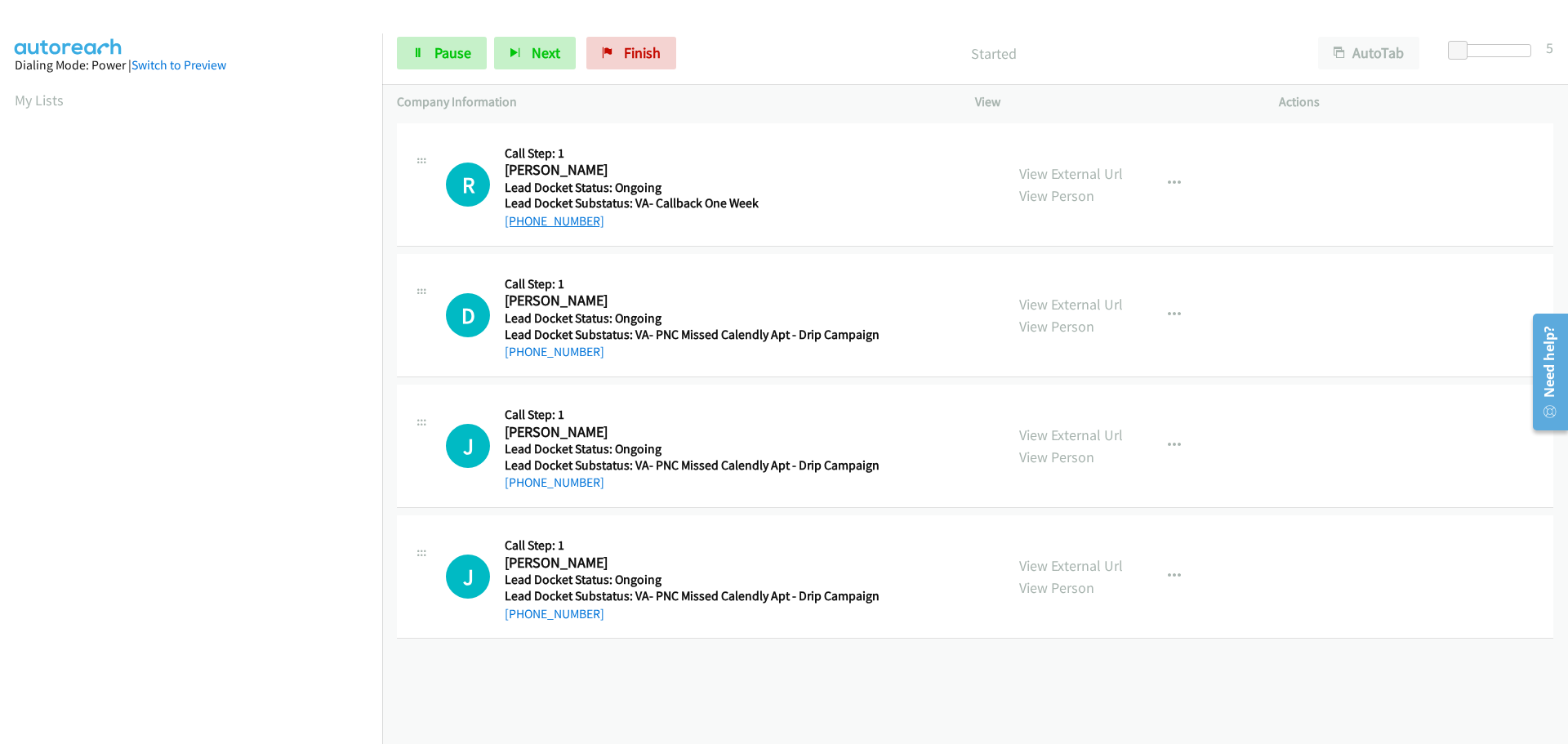
drag, startPoint x: 613, startPoint y: 226, endPoint x: 523, endPoint y: 224, distance: 90.0
click at [523, 224] on div "[PHONE_NUMBER]" at bounding box center [690, 221] width 369 height 19
copy link "[PHONE_NUMBER]"
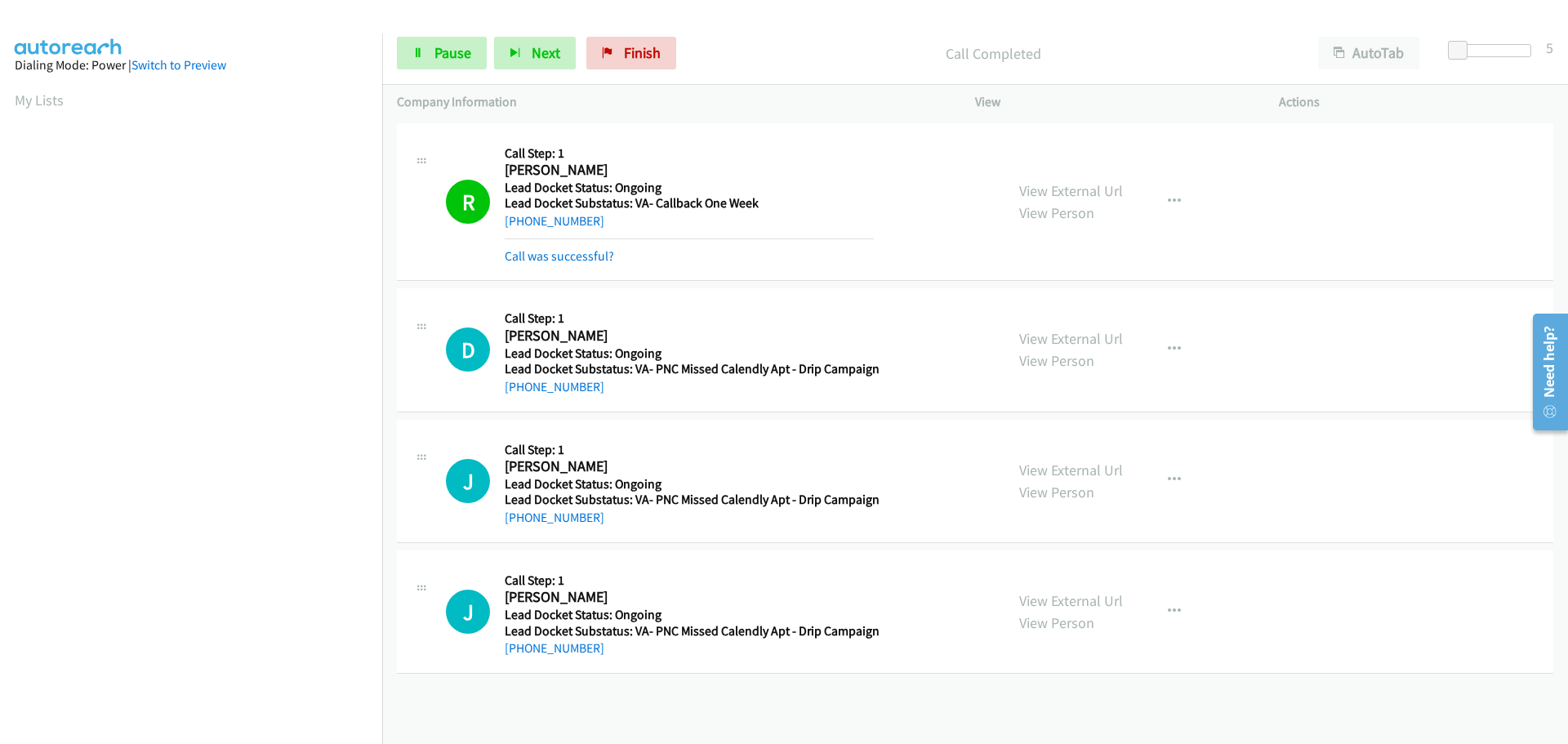
scroll to position [172, 0]
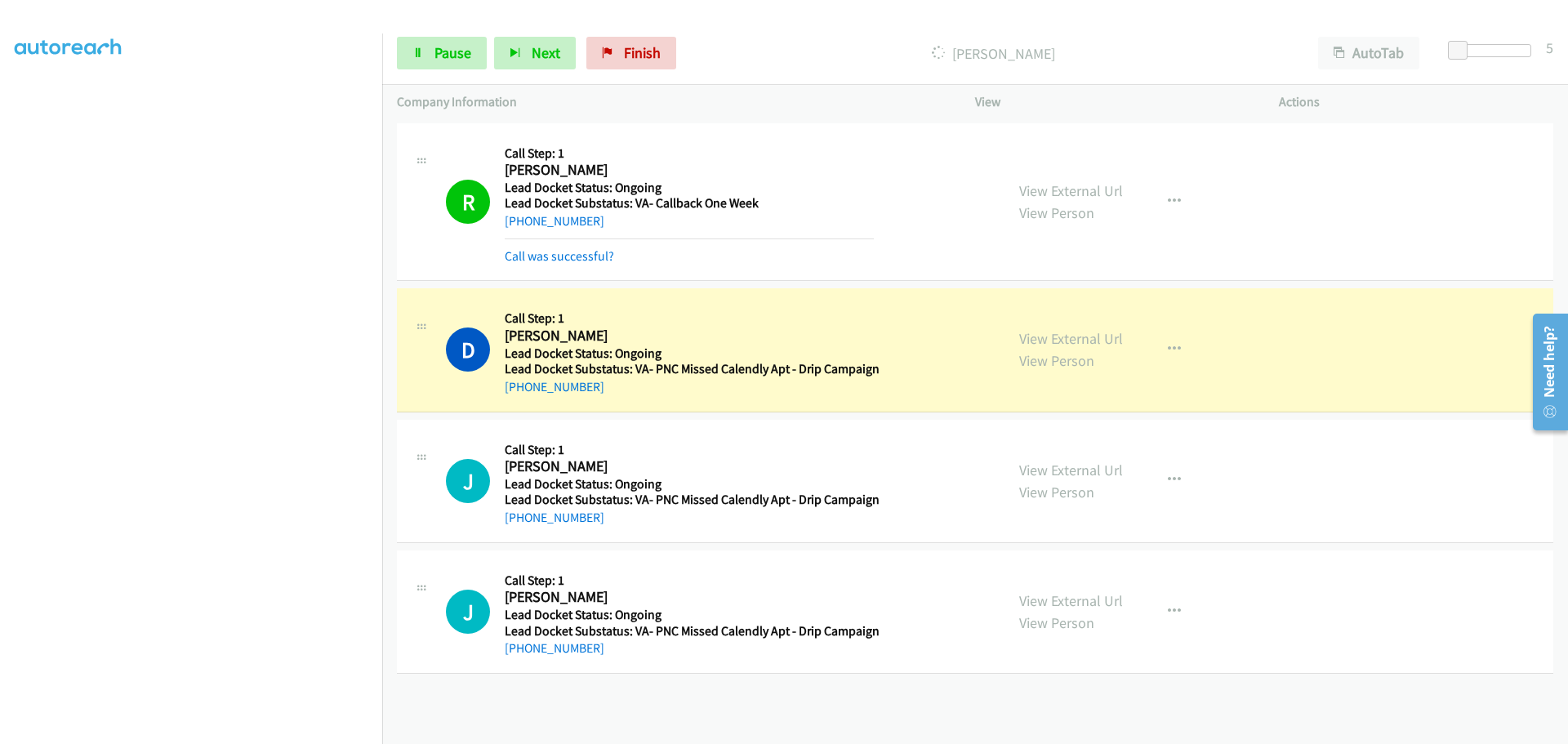
drag, startPoint x: 603, startPoint y: 393, endPoint x: 520, endPoint y: 395, distance: 83.0
click at [520, 395] on div "[PHONE_NUMBER]" at bounding box center [692, 386] width 375 height 19
copy link "810-293-1110"
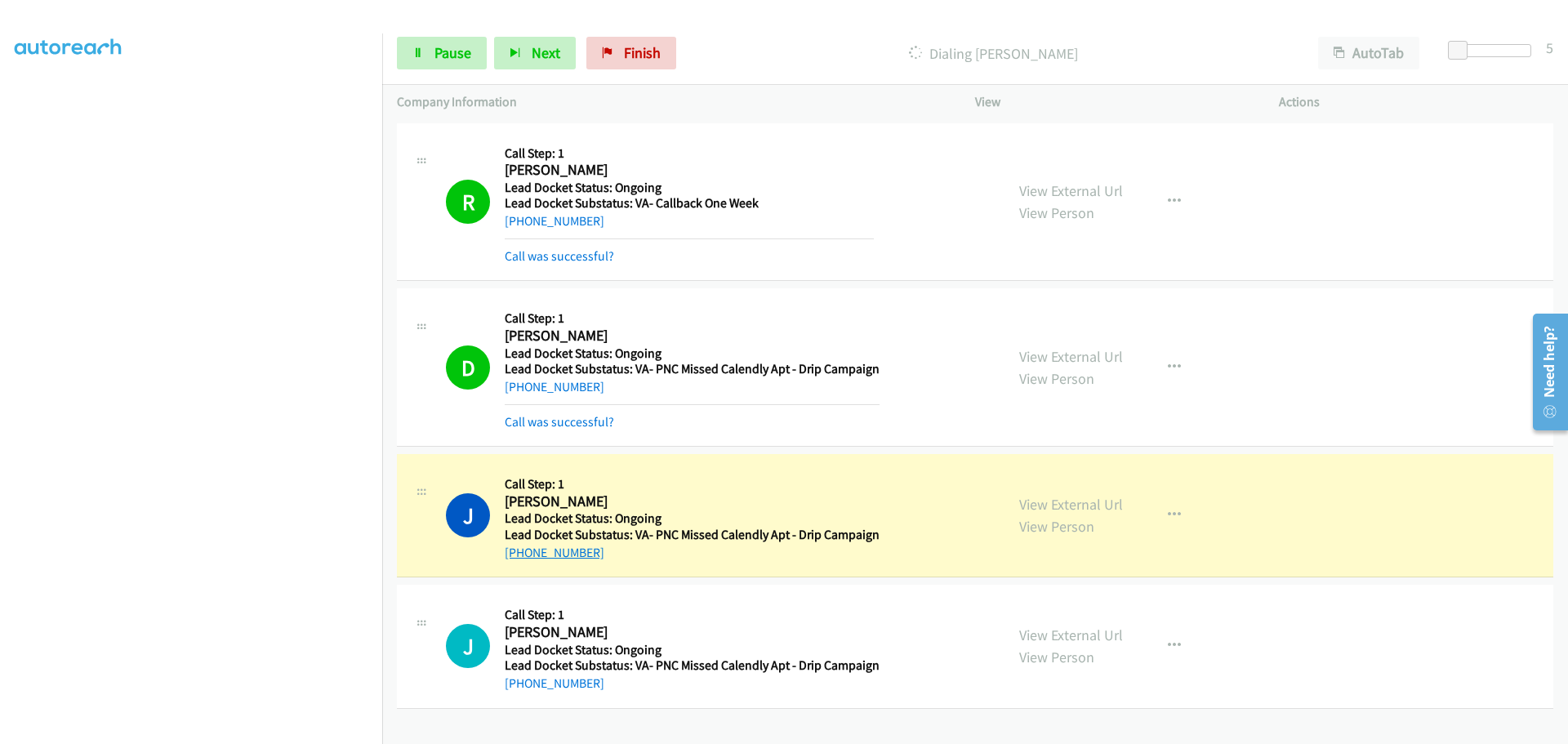
drag, startPoint x: 605, startPoint y: 555, endPoint x: 521, endPoint y: 558, distance: 84.1
click at [521, 558] on div "+1 214-690-4512" at bounding box center [692, 553] width 375 height 19
copy link "214-690-4512"
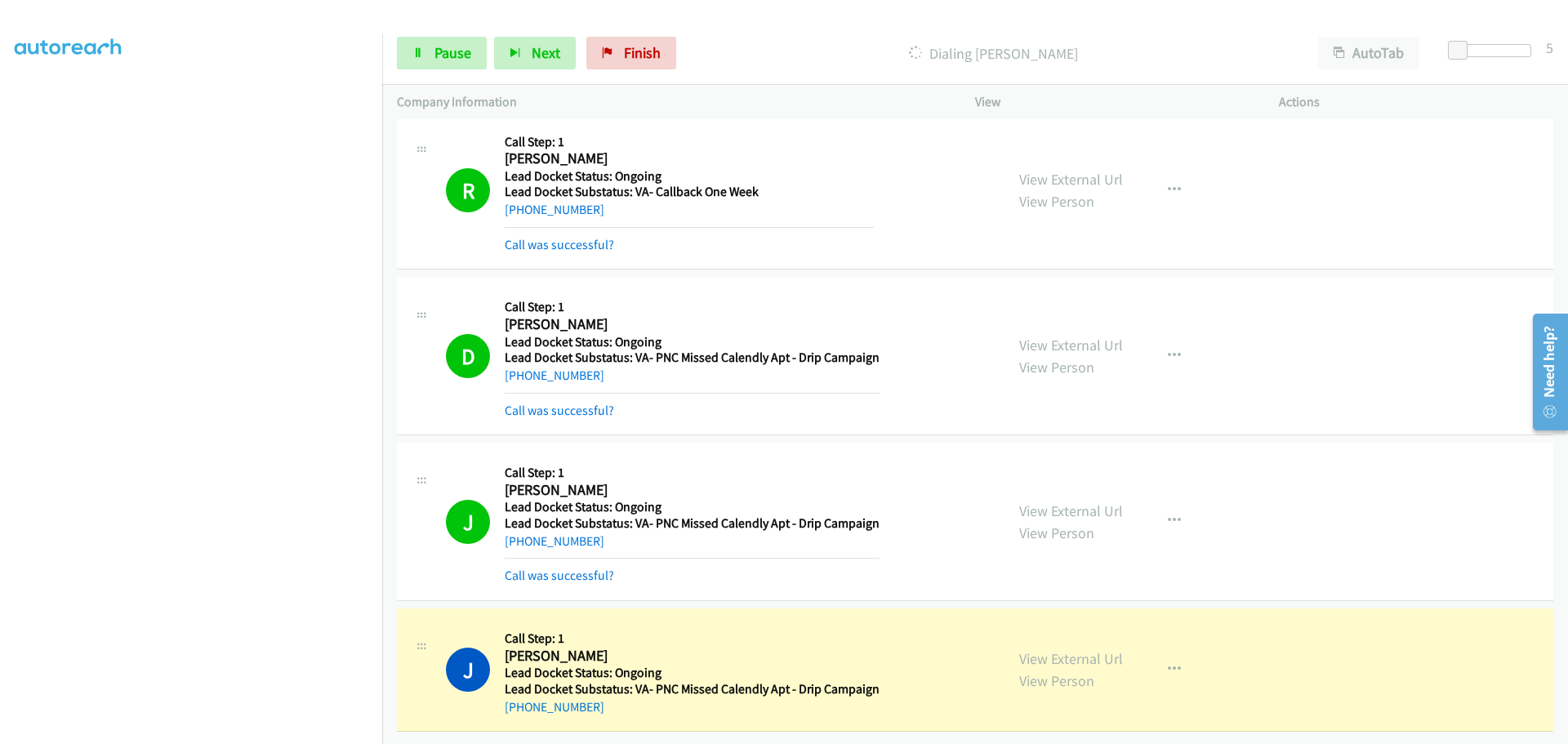
scroll to position [24, 0]
drag, startPoint x: 600, startPoint y: 696, endPoint x: 518, endPoint y: 700, distance: 82.1
click at [518, 700] on div "+1 260-702-2405" at bounding box center [692, 707] width 375 height 19
copy link "260-702-2405"
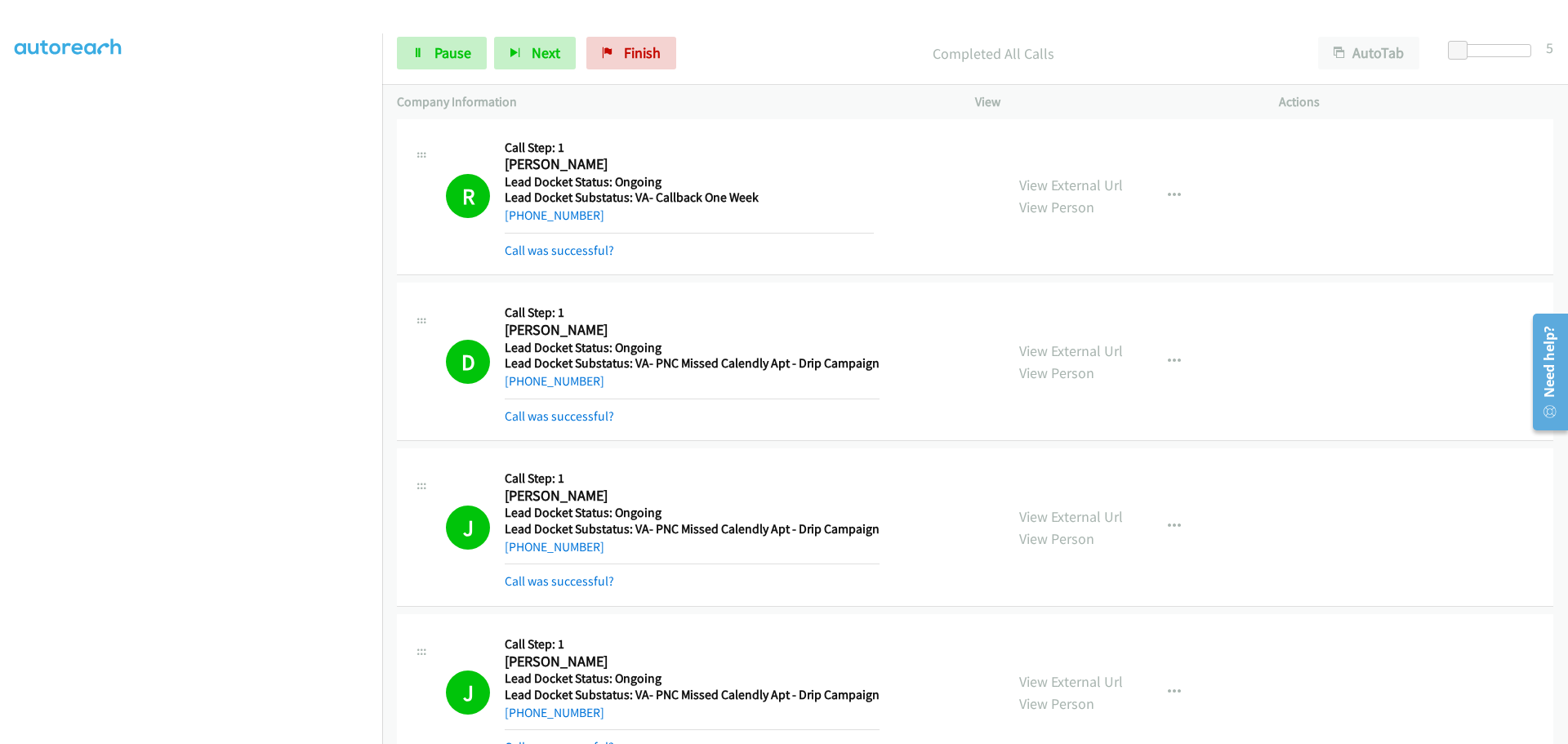
scroll to position [111, 0]
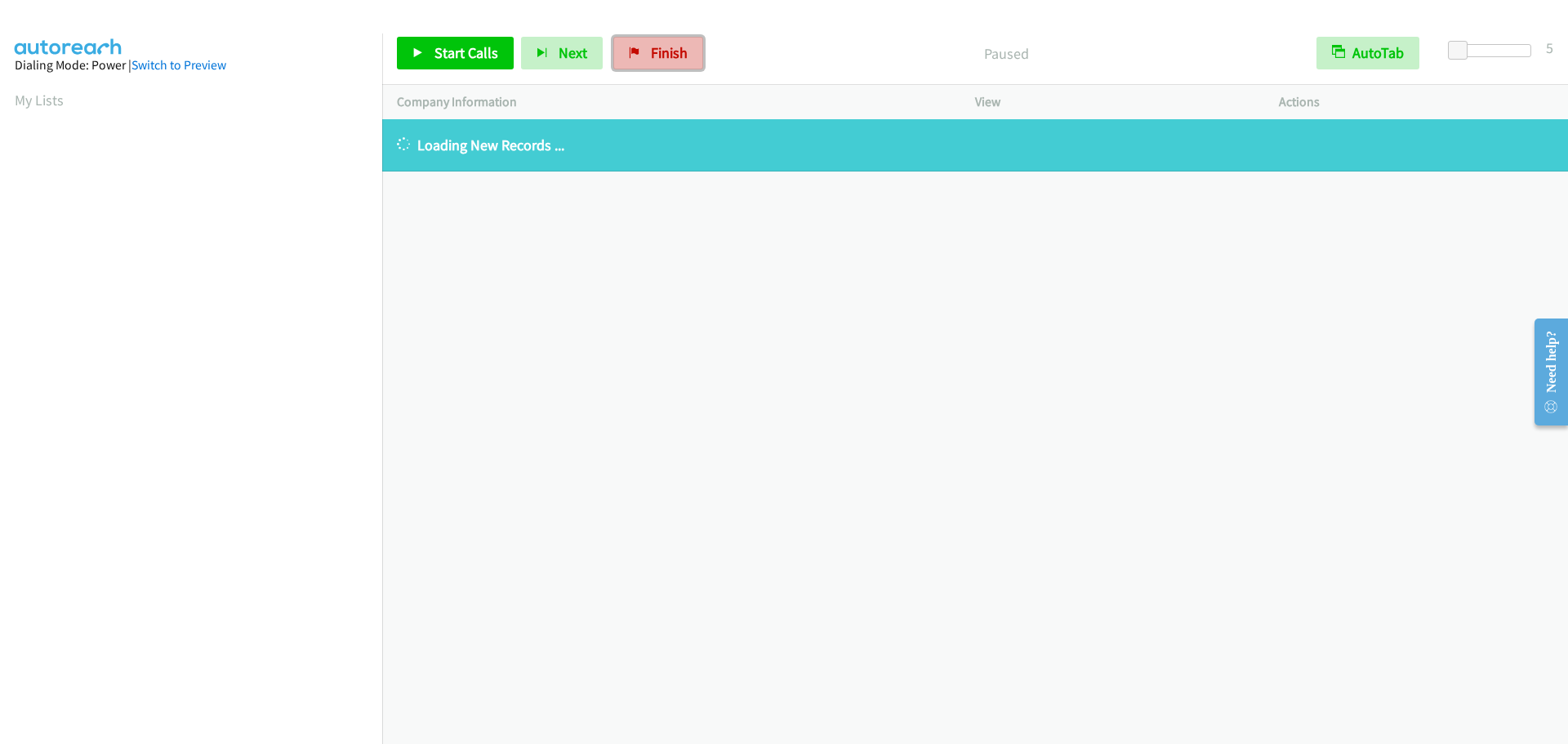
click at [663, 49] on span "Finish" at bounding box center [669, 52] width 37 height 19
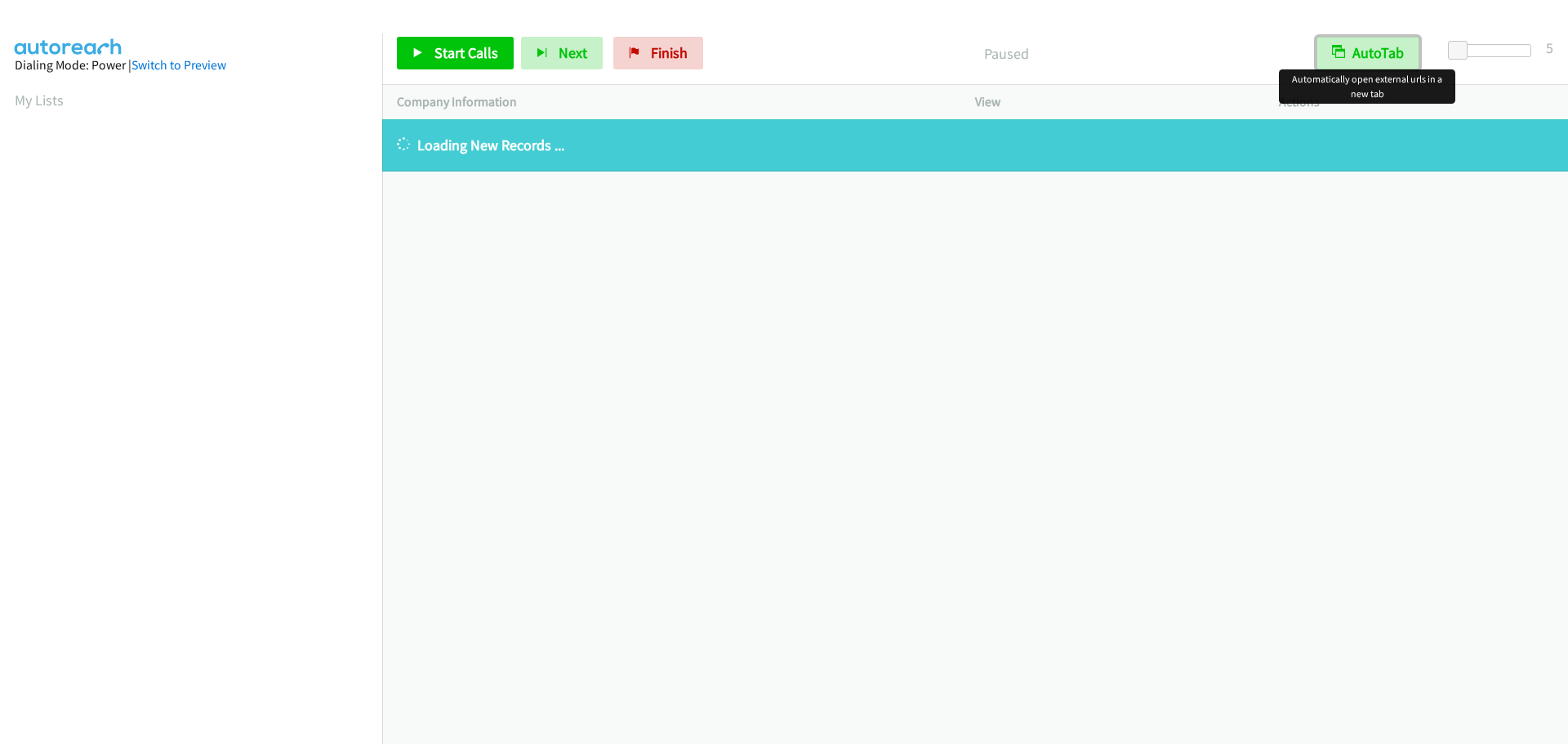
drag, startPoint x: 1373, startPoint y: 51, endPoint x: 1326, endPoint y: 61, distance: 48.1
click at [1374, 50] on button "AutoTab" at bounding box center [1367, 53] width 103 height 33
click at [465, 46] on span "Start Calls" at bounding box center [466, 52] width 64 height 19
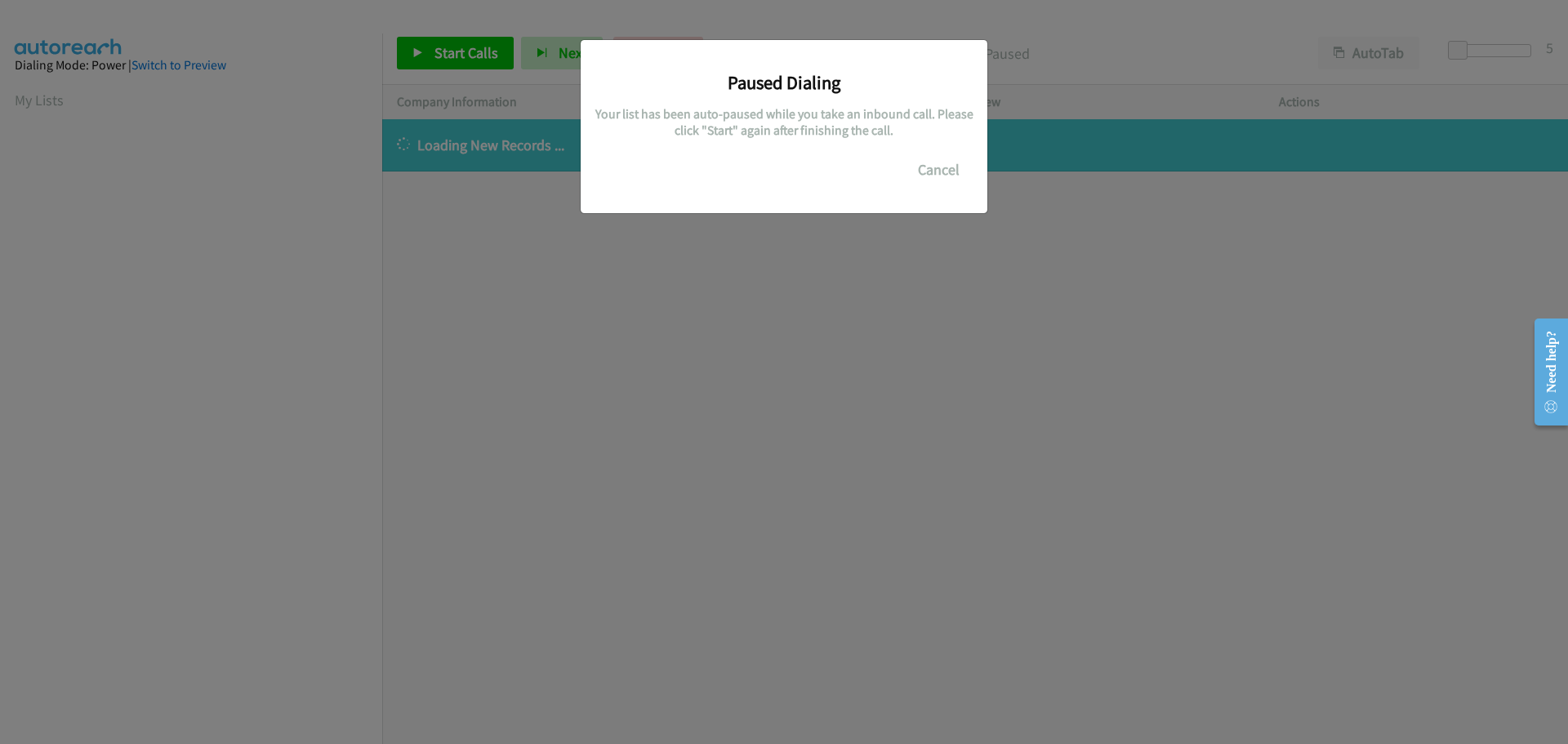
scroll to position [172, 0]
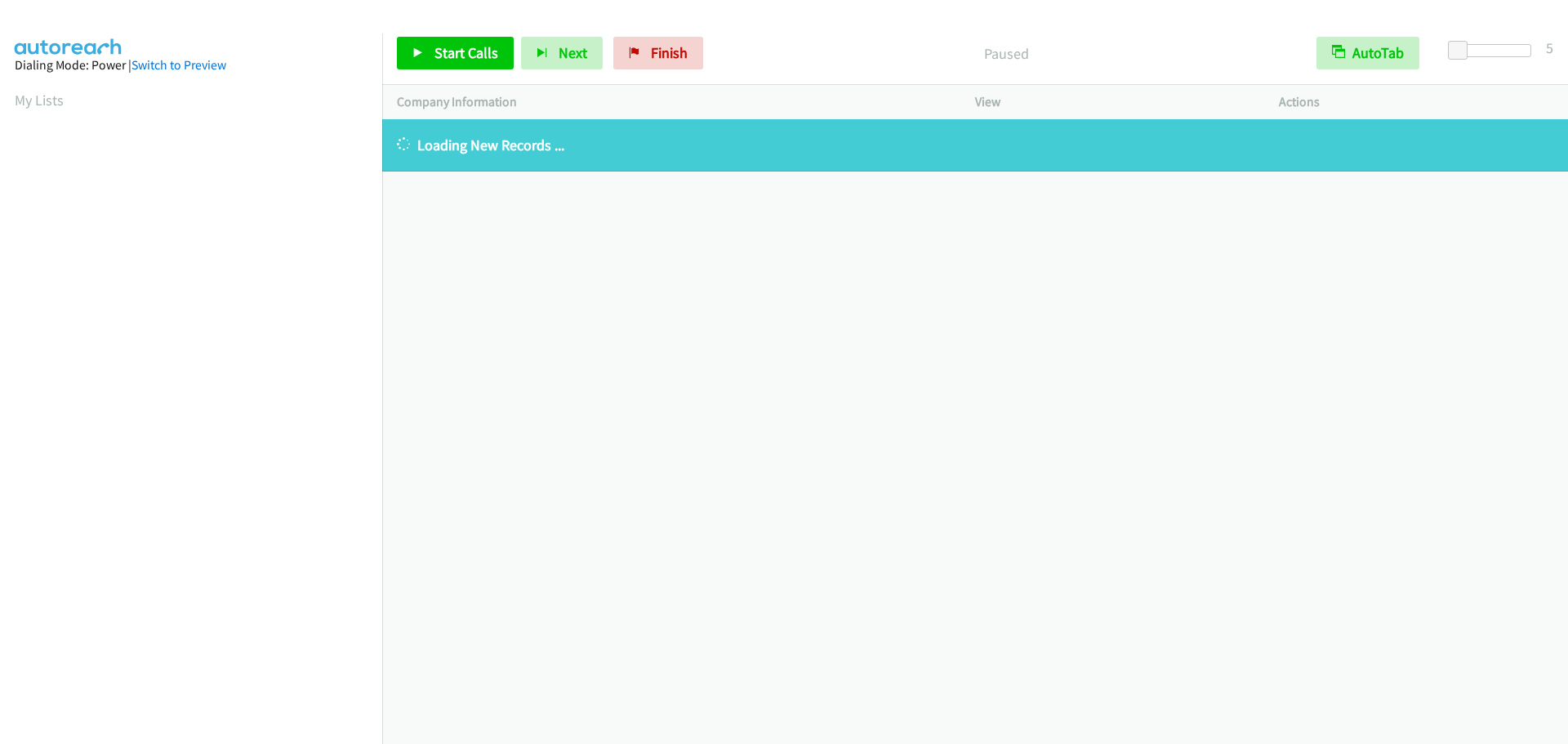
click at [673, 32] on div "Start Calls Pause Next Finish Paused AutoTab AutoTab 5" at bounding box center [975, 53] width 1185 height 63
click at [665, 61] on span "Finish" at bounding box center [669, 52] width 37 height 19
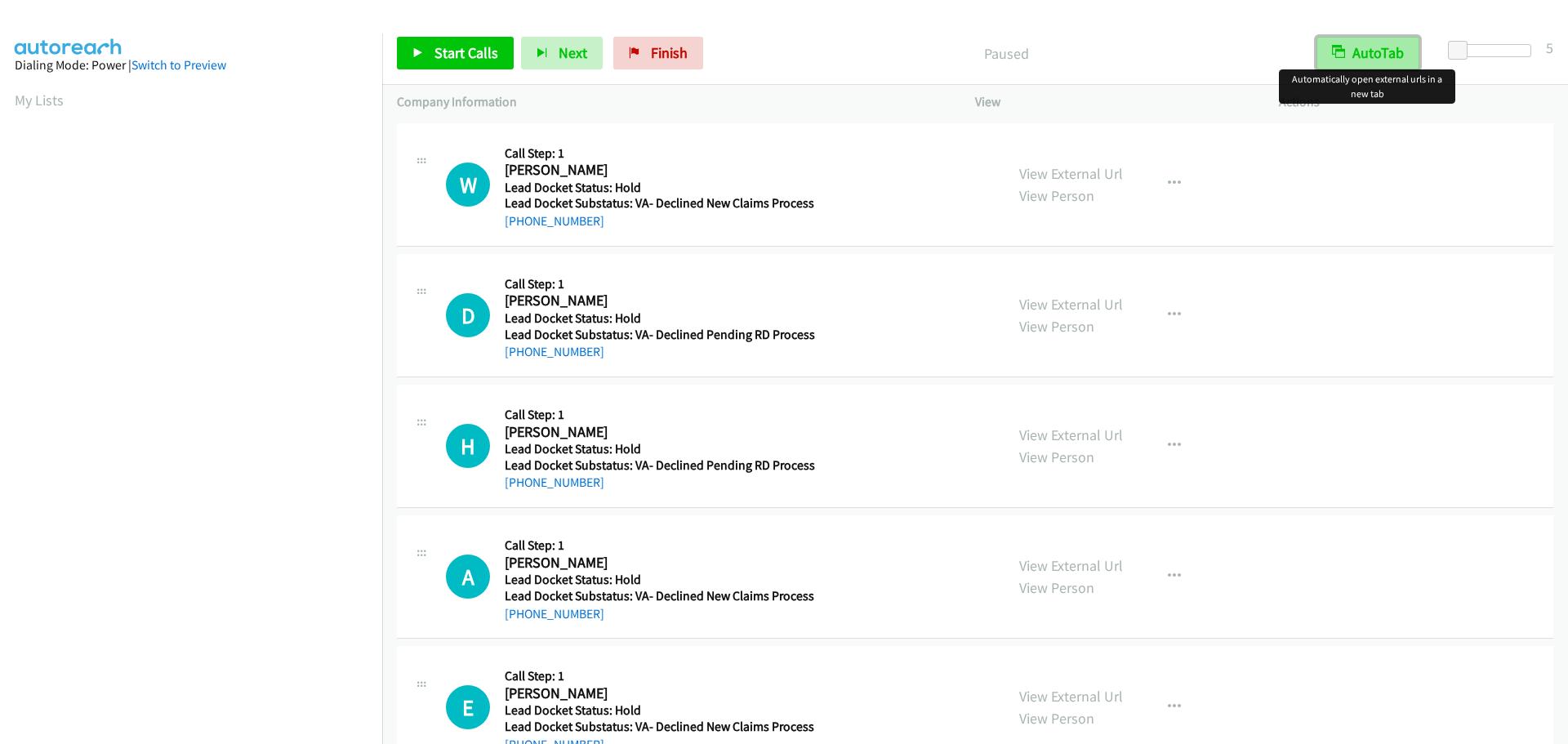
click at [1373, 40] on button "AutoTab" at bounding box center [1367, 53] width 103 height 33
click at [478, 50] on span "Start Calls" at bounding box center [466, 52] width 64 height 19
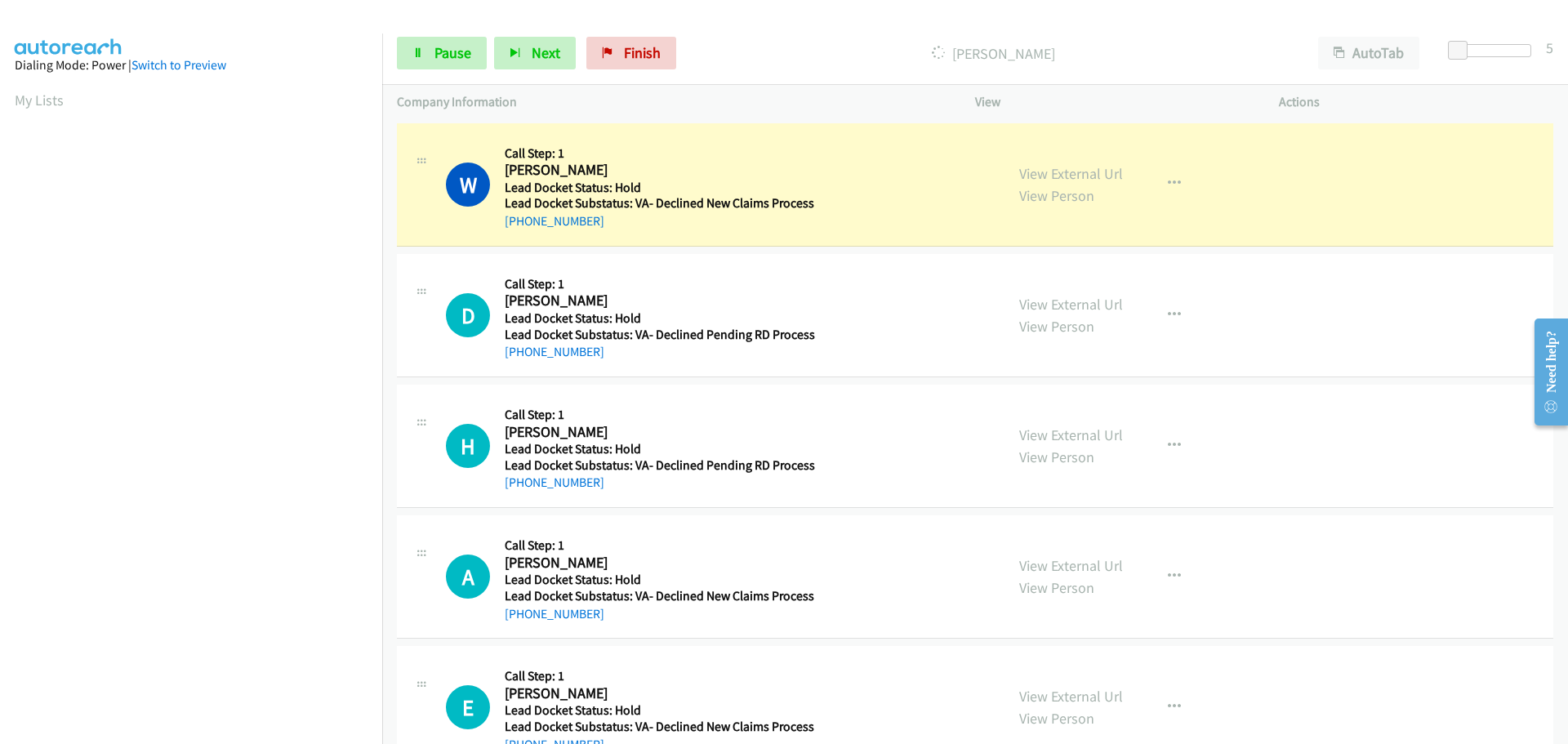
drag, startPoint x: 601, startPoint y: 214, endPoint x: 523, endPoint y: 232, distance: 80.0
click at [523, 232] on div "W Callback Scheduled Call Step: 1 [PERSON_NAME] America/New_York Lead Docket St…" at bounding box center [975, 185] width 1156 height 123
copy link "[PHONE_NUMBER]"
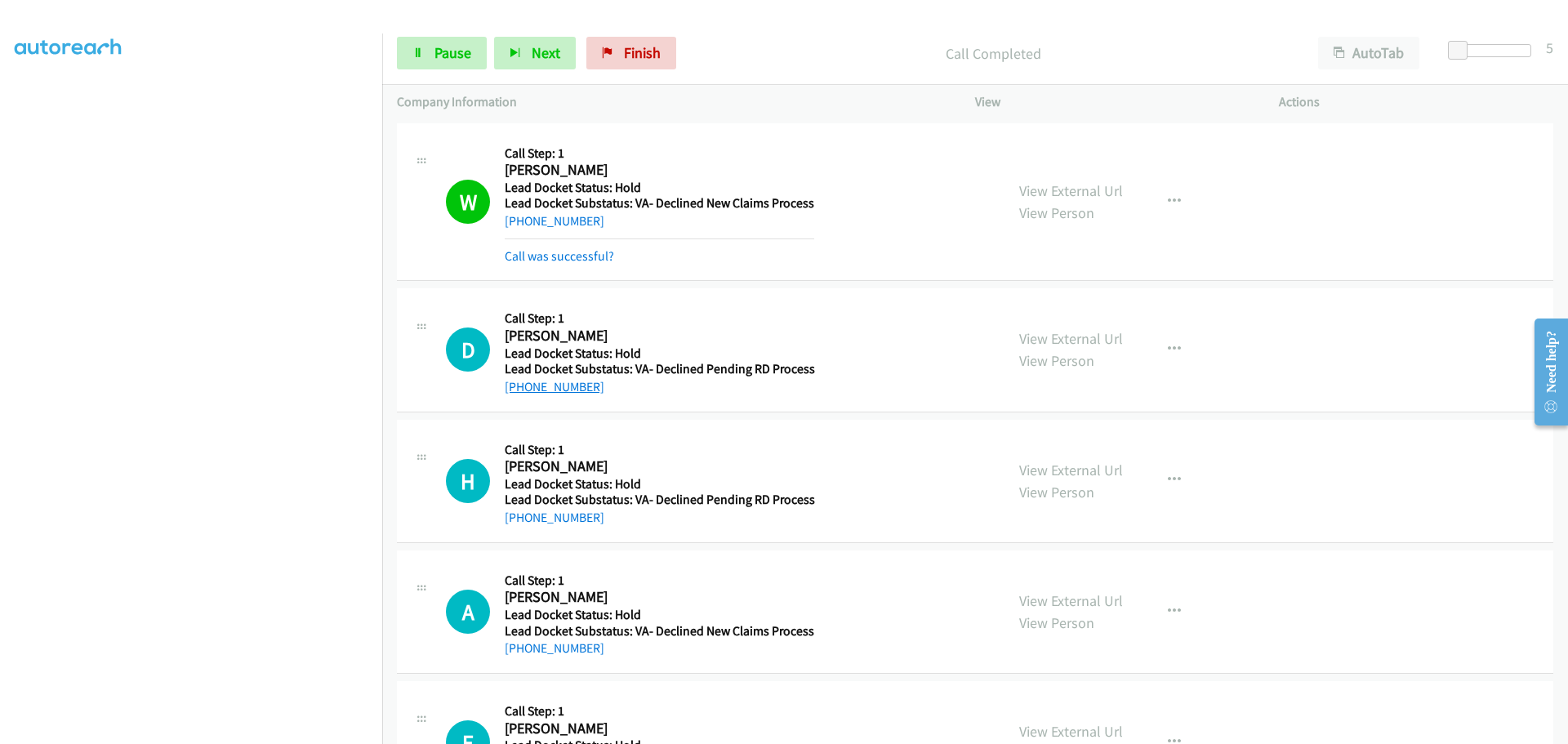
drag, startPoint x: 597, startPoint y: 385, endPoint x: 520, endPoint y: 391, distance: 77.2
click at [520, 391] on div "[PHONE_NUMBER]" at bounding box center [660, 386] width 310 height 19
copy link "[PHONE_NUMBER]"
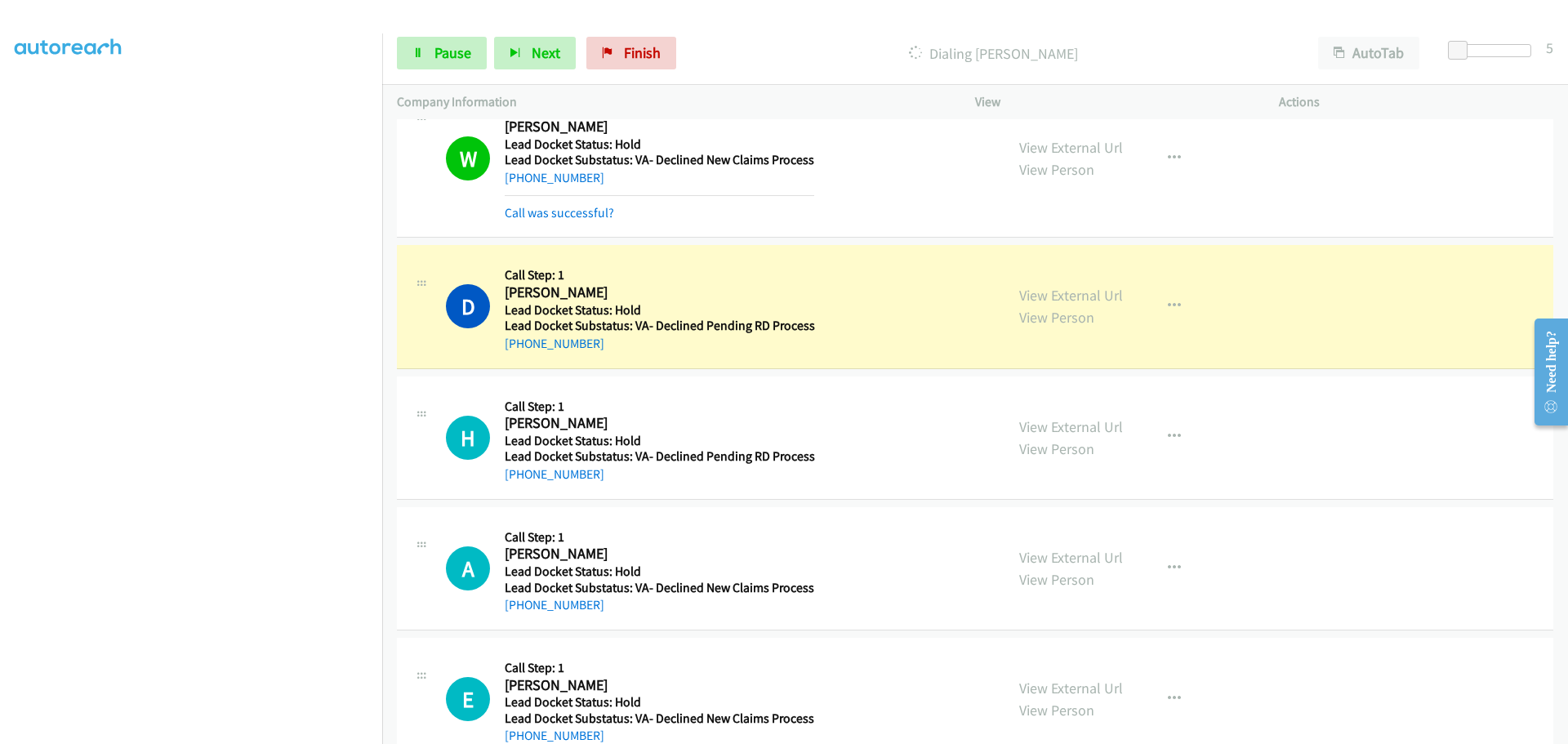
scroll to position [85, 0]
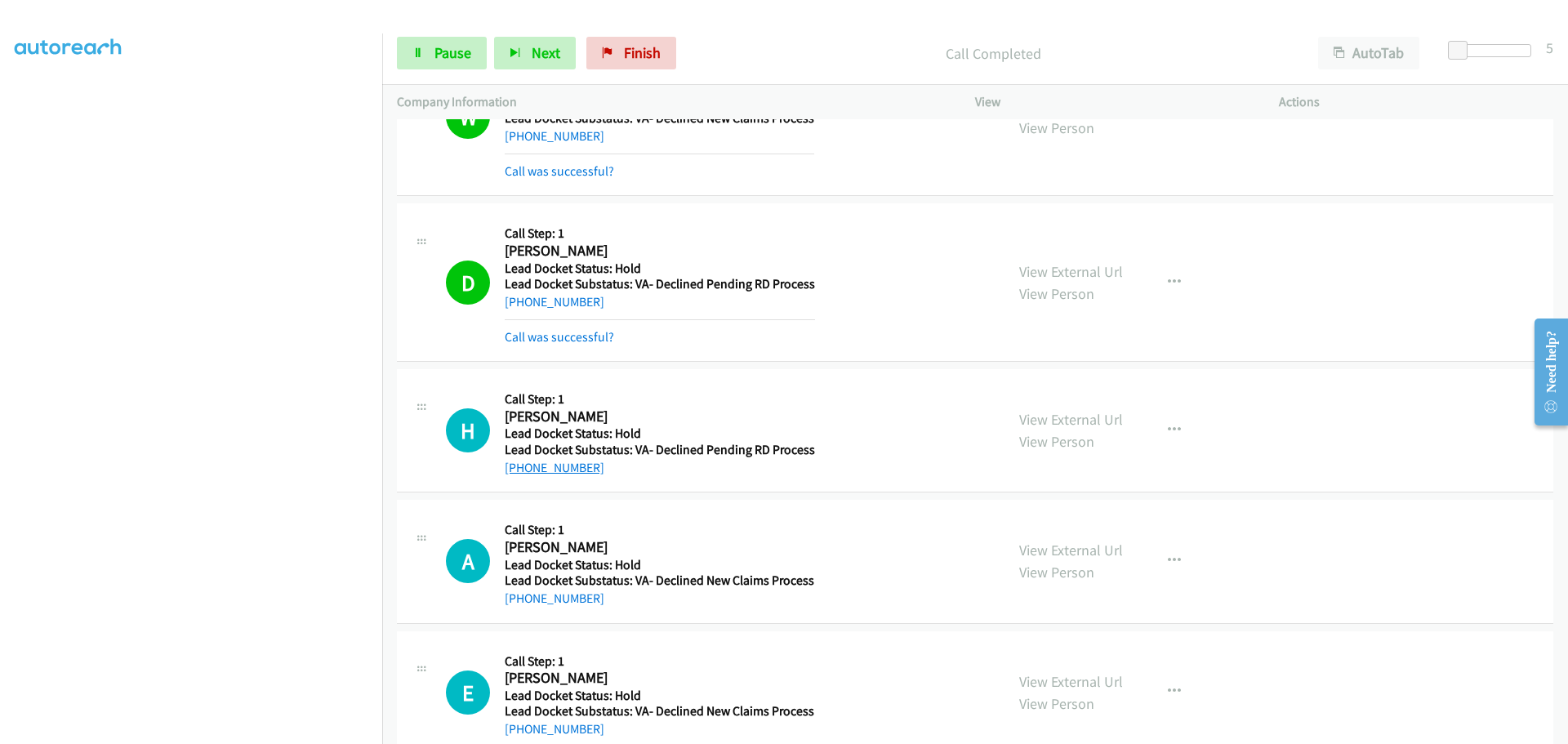
drag, startPoint x: 603, startPoint y: 437, endPoint x: 521, endPoint y: 465, distance: 86.6
click at [521, 465] on div "[PHONE_NUMBER]" at bounding box center [660, 467] width 310 height 19
copy link "[PHONE_NUMBER]"
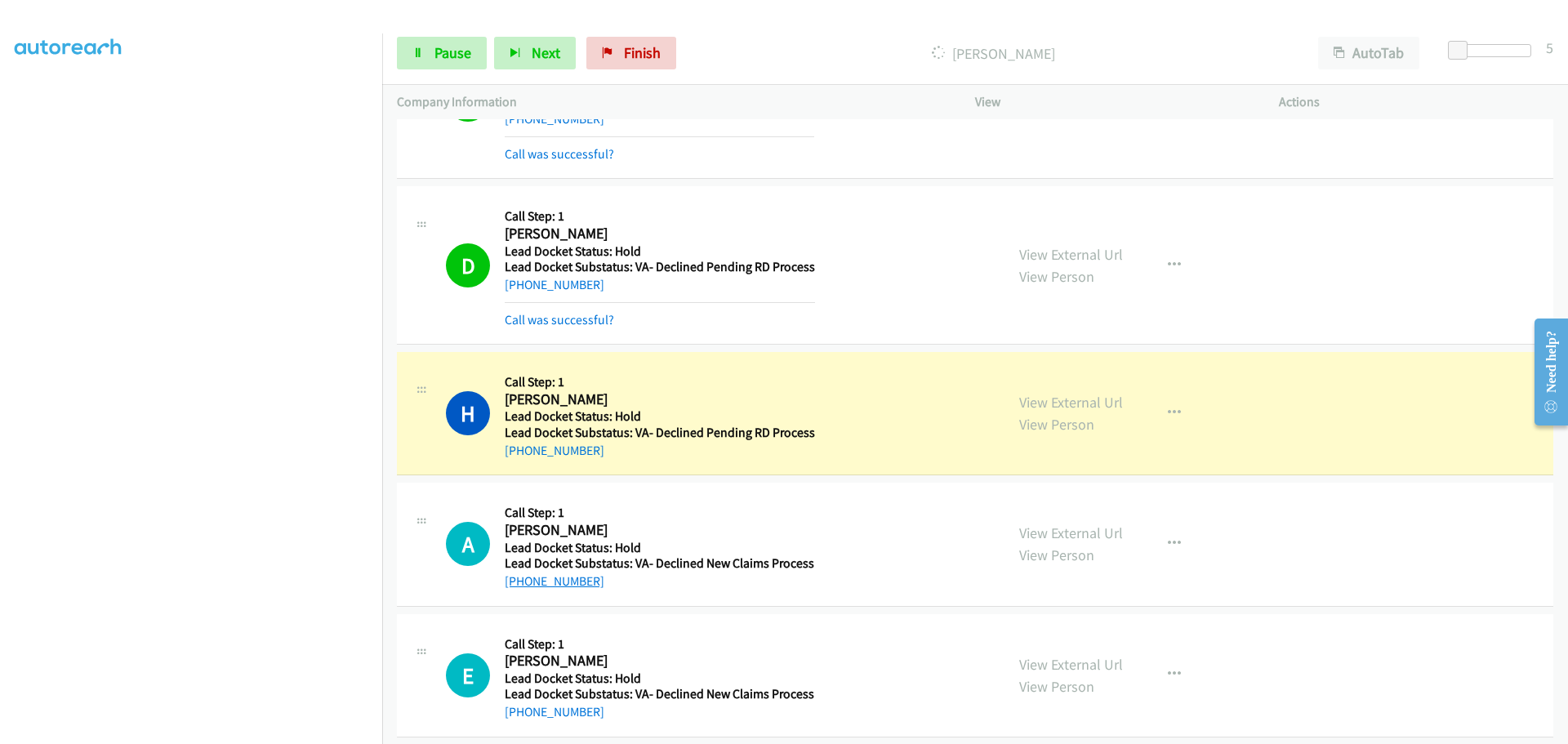
scroll to position [119, 0]
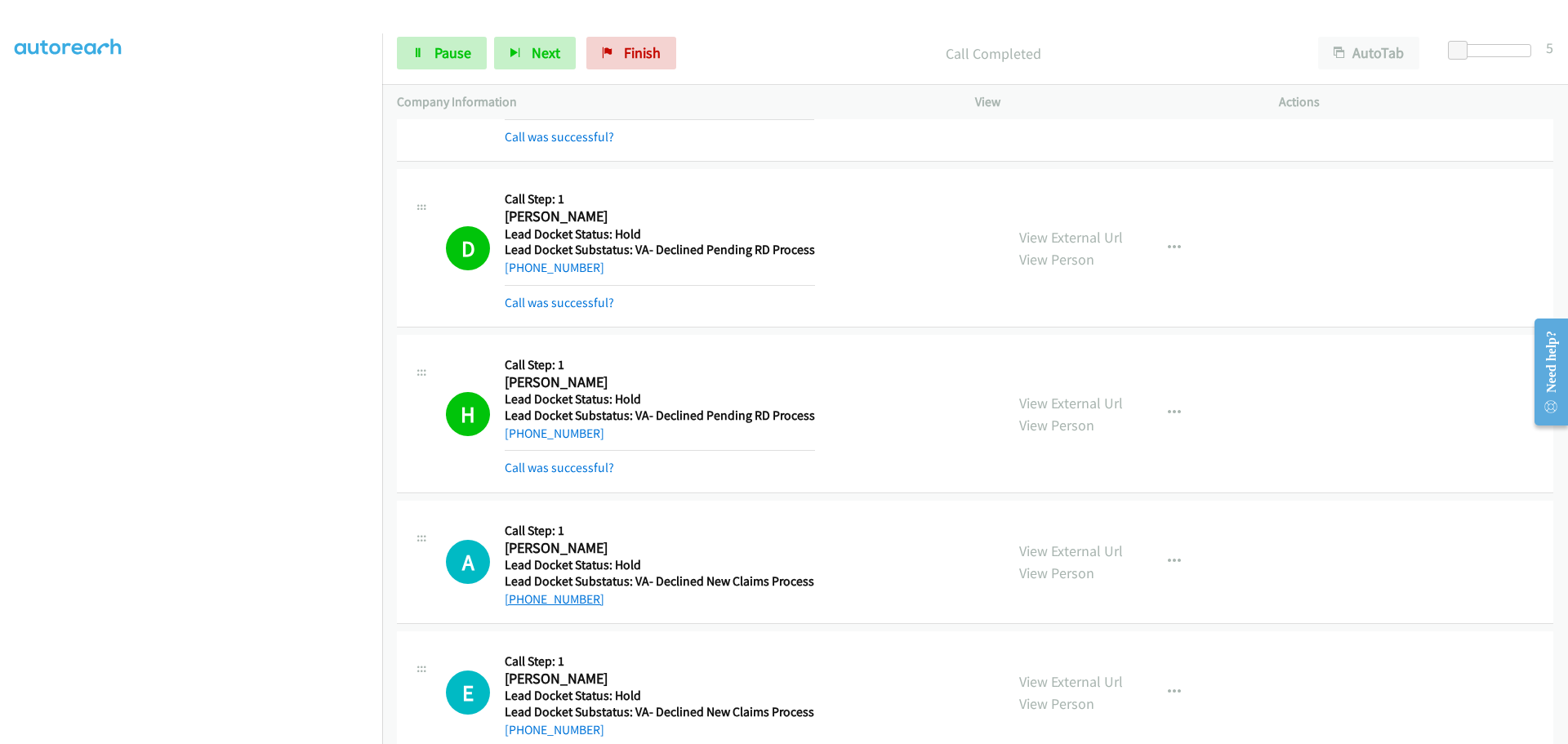
drag, startPoint x: 602, startPoint y: 567, endPoint x: 521, endPoint y: 596, distance: 86.0
click at [521, 596] on div "[PHONE_NUMBER]" at bounding box center [659, 599] width 309 height 19
copy link "[PHONE_NUMBER]"
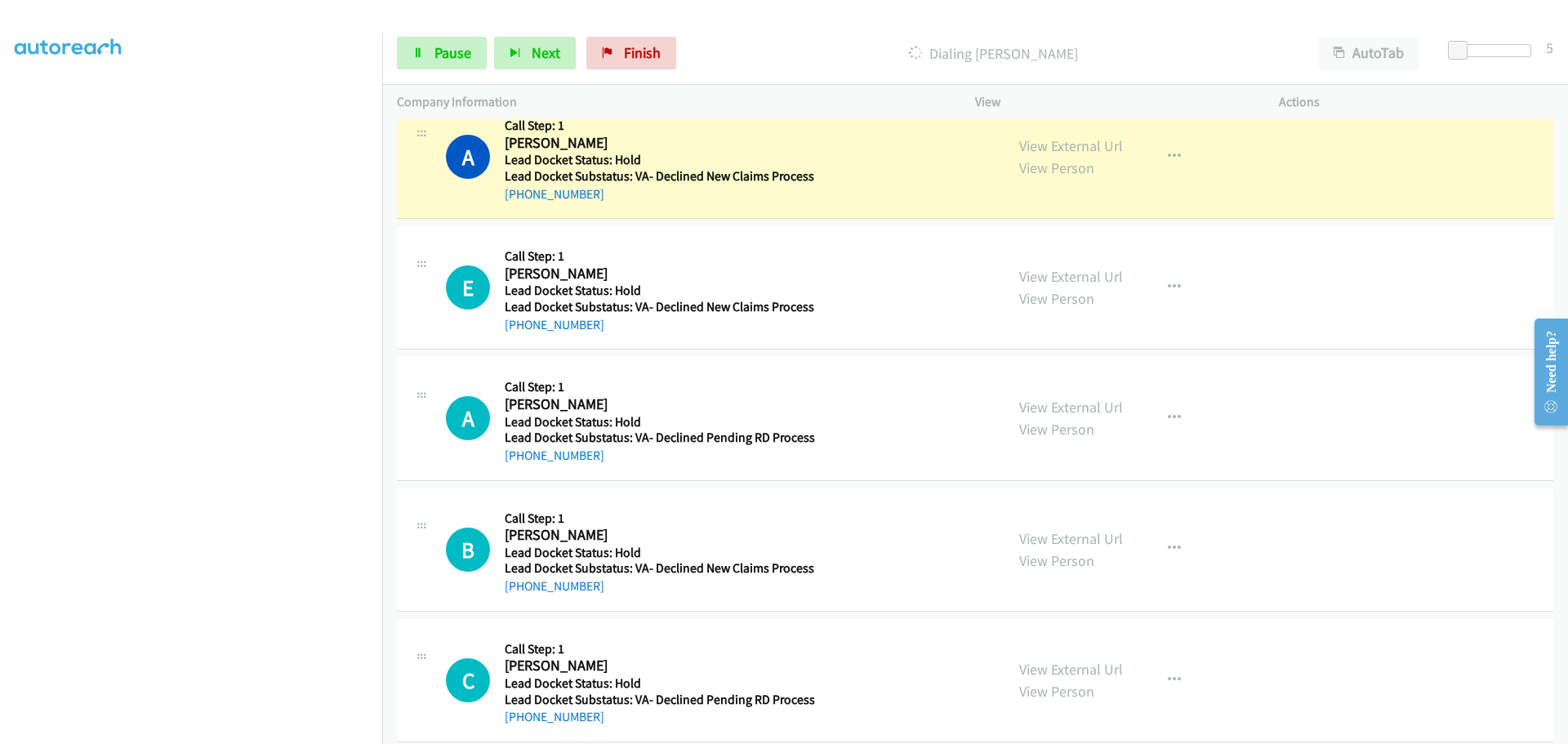
scroll to position [528, 0]
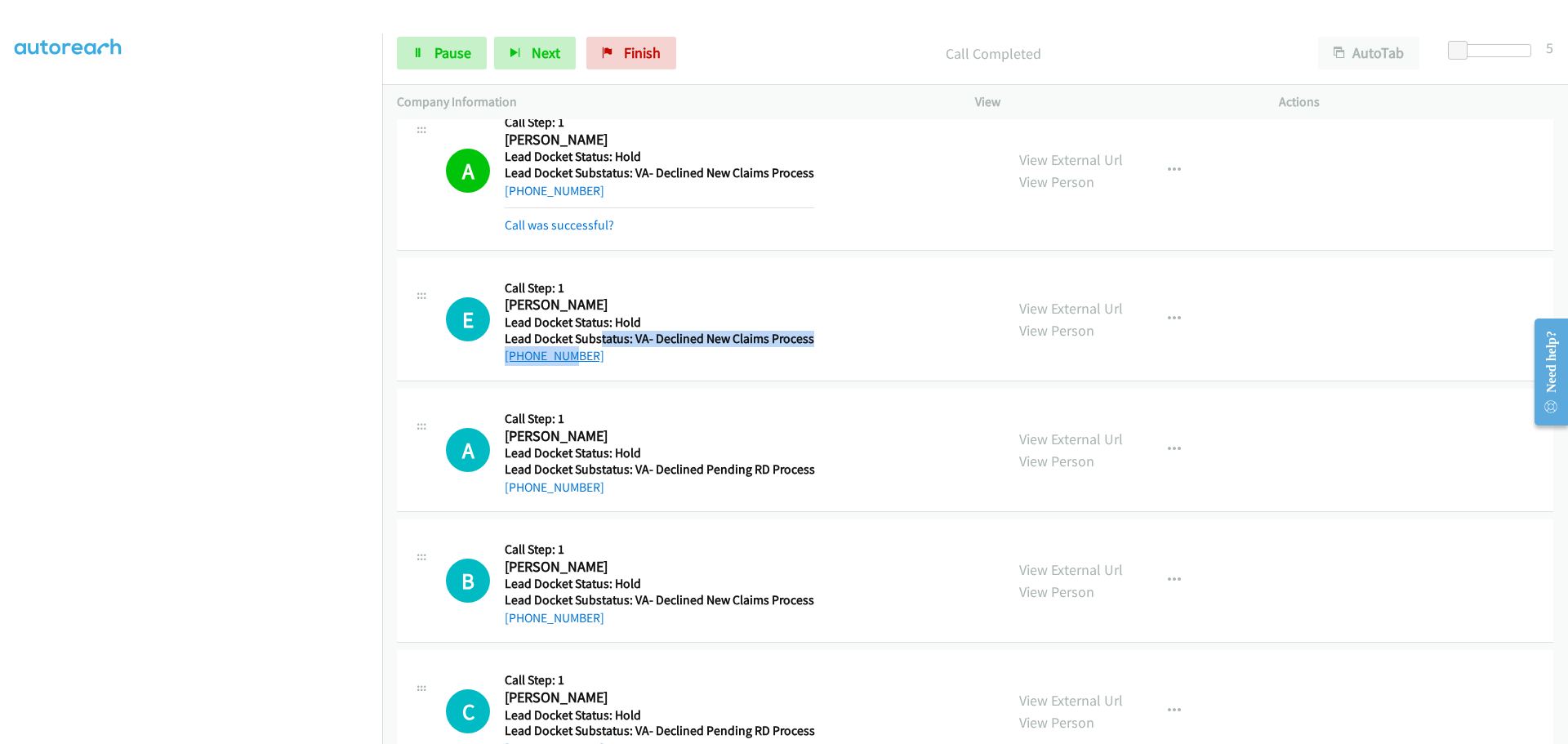
drag, startPoint x: 600, startPoint y: 333, endPoint x: 563, endPoint y: 359, distance: 45.2
click at [563, 359] on div "E Callback Scheduled Call Step: 1 [PERSON_NAME] America/New_York Lead Docket St…" at bounding box center [975, 320] width 1156 height 123
click at [577, 380] on div "E Callback Scheduled Call Step: 1 [PERSON_NAME] America/New_York Lead Docket St…" at bounding box center [975, 320] width 1156 height 123
drag, startPoint x: 593, startPoint y: 360, endPoint x: 521, endPoint y: 365, distance: 72.2
click at [521, 365] on div "[PHONE_NUMBER]" at bounding box center [659, 356] width 309 height 19
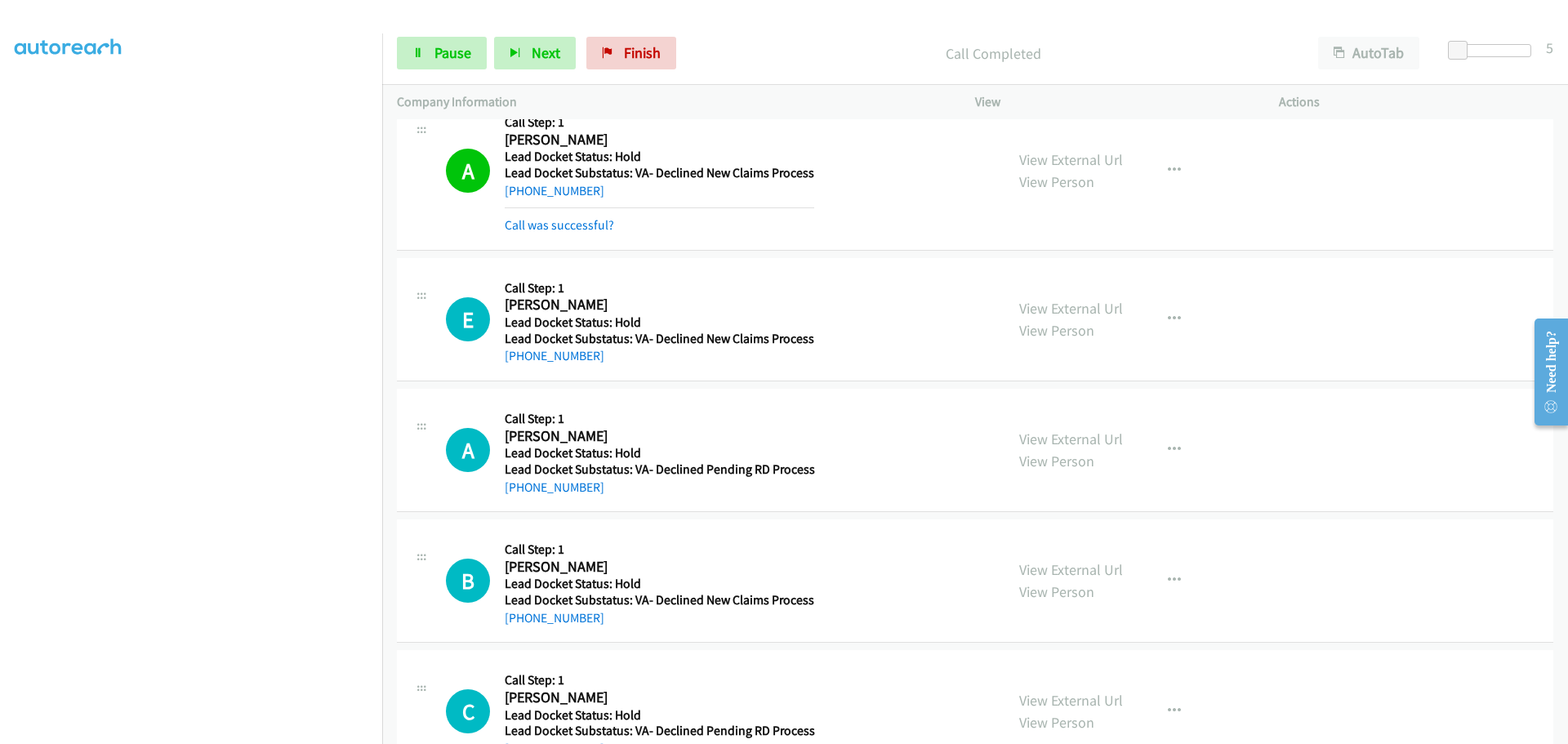
copy link "[PHONE_NUMBER]"
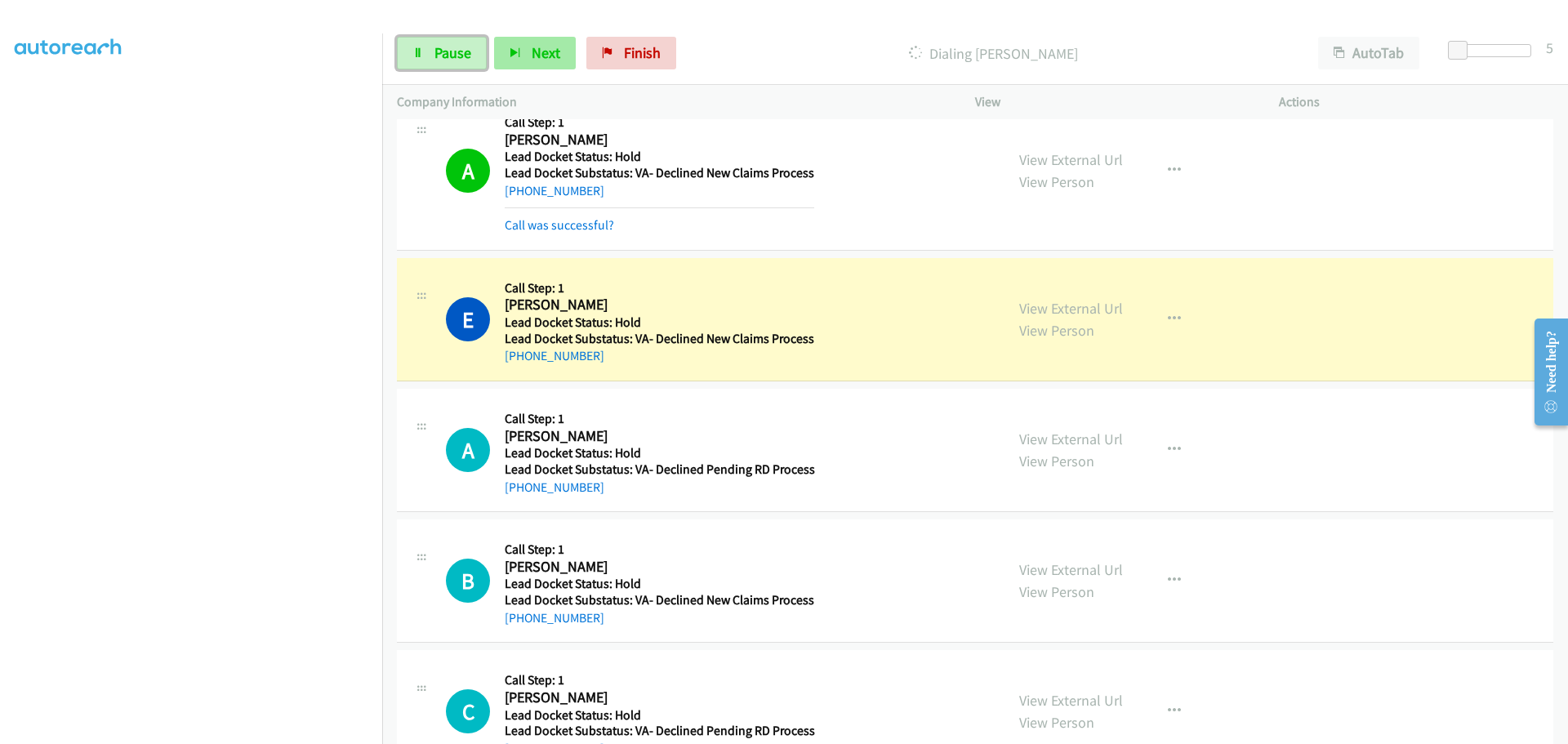
drag, startPoint x: 461, startPoint y: 54, endPoint x: 552, endPoint y: 43, distance: 91.7
click at [461, 54] on span "Pause" at bounding box center [453, 52] width 37 height 19
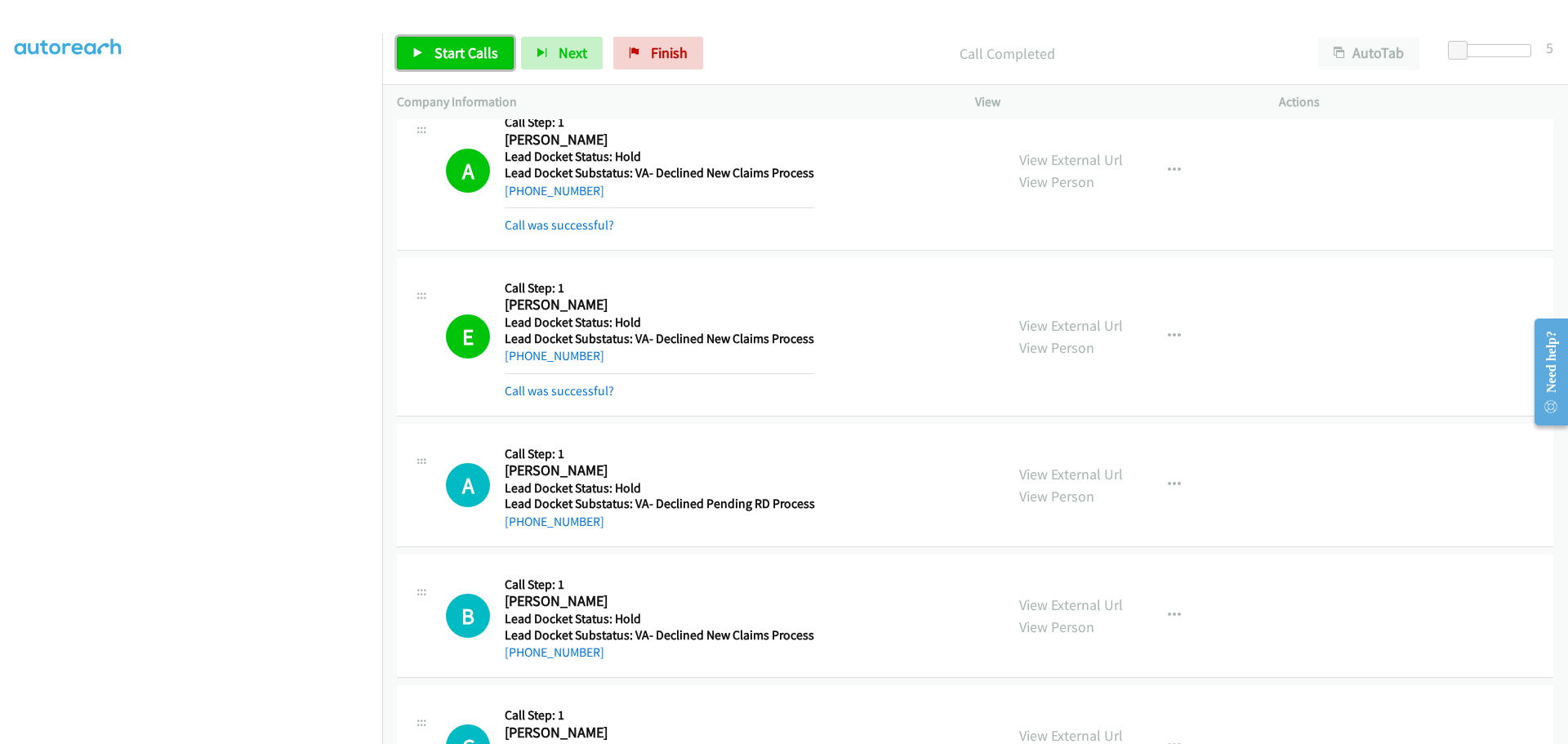
click at [487, 56] on span "Start Calls" at bounding box center [466, 52] width 64 height 19
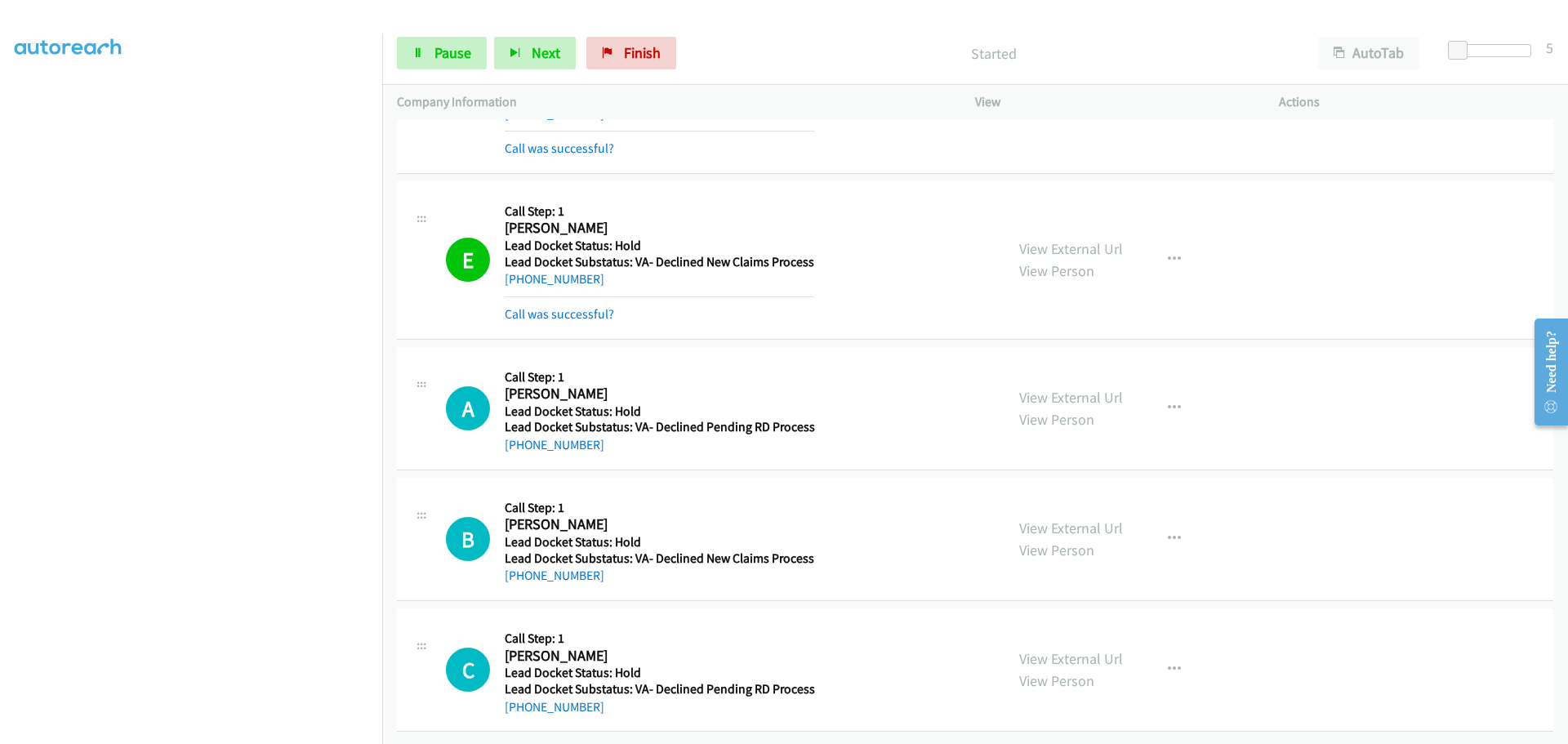
scroll to position [617, 0]
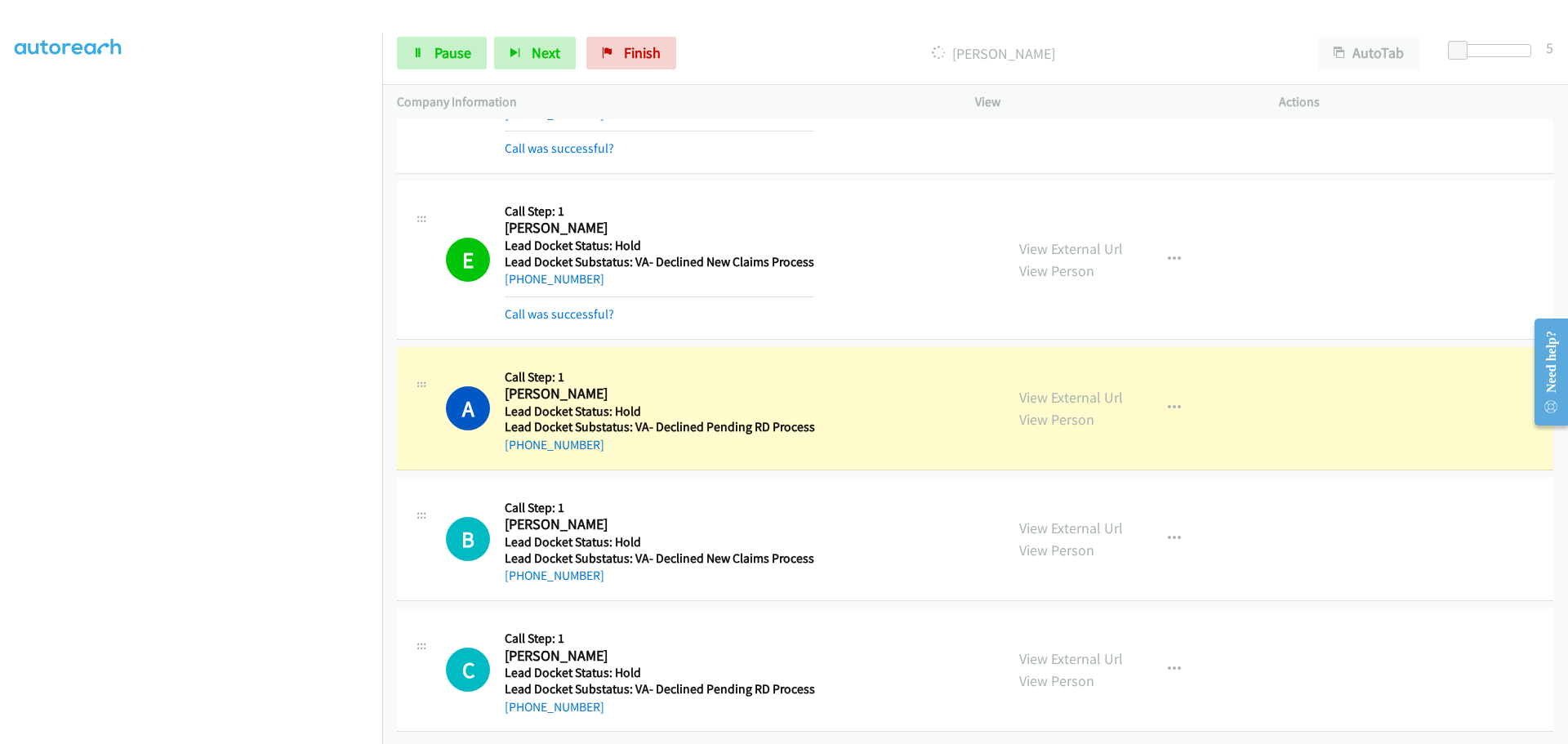
drag, startPoint x: 597, startPoint y: 435, endPoint x: 519, endPoint y: 448, distance: 79.1
click at [519, 448] on div "A Callback Scheduled Call Step: 1 [PERSON_NAME] America/New_York Lead Docket St…" at bounding box center [975, 409] width 1156 height 123
copy link "[PHONE_NUMBER]"
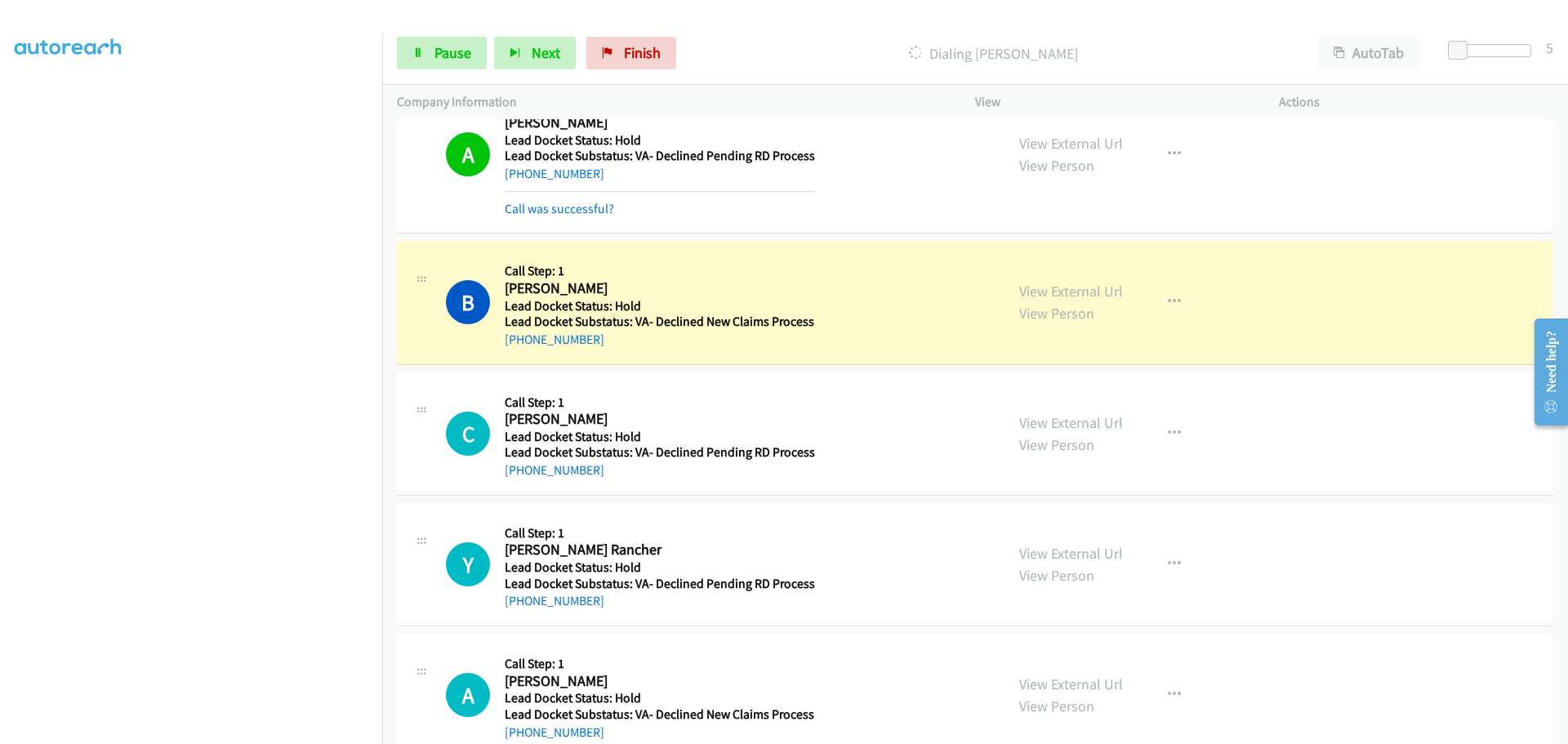
scroll to position [944, 0]
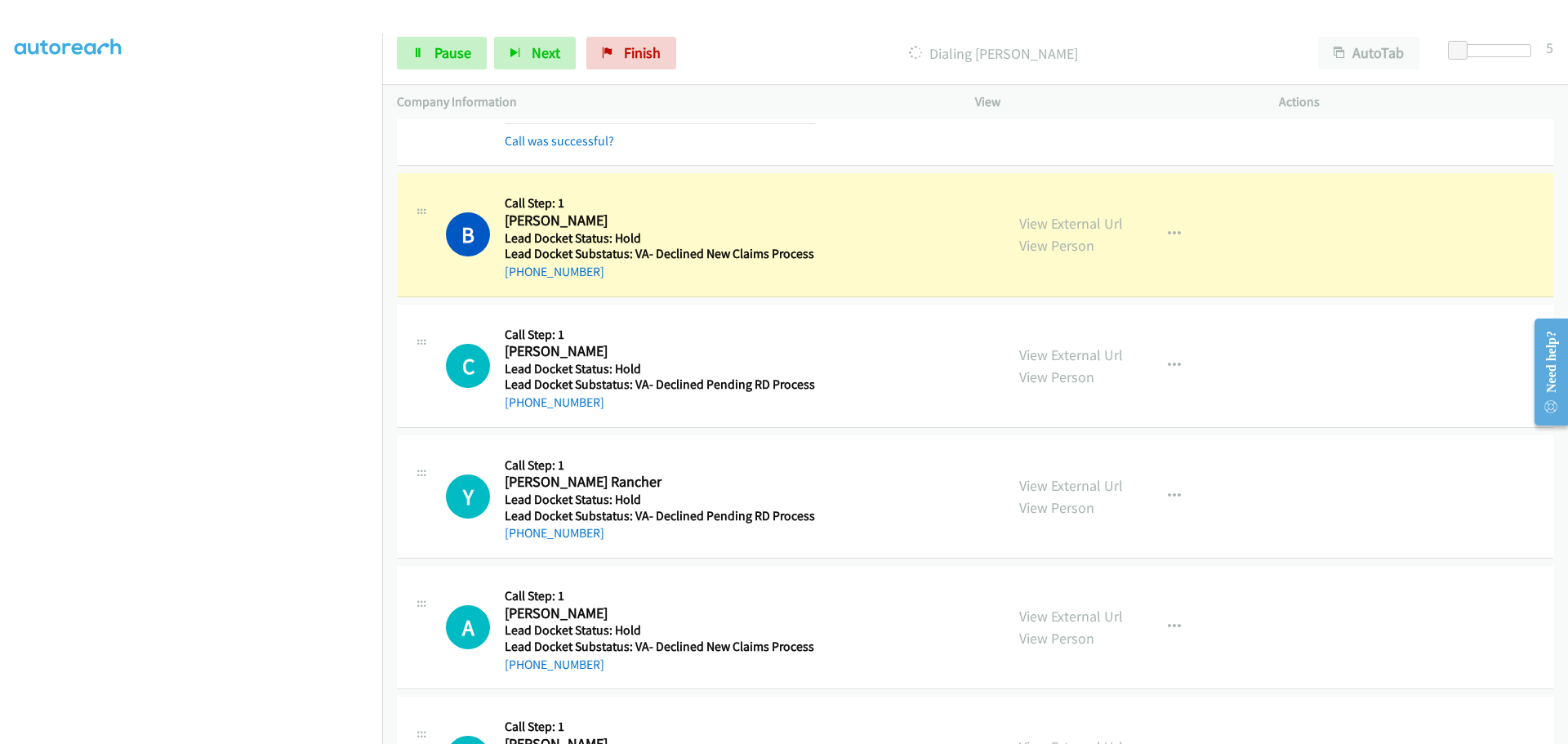
drag, startPoint x: 599, startPoint y: 280, endPoint x: 519, endPoint y: 282, distance: 80.0
click at [519, 281] on div "[PHONE_NUMBER]" at bounding box center [659, 272] width 309 height 19
copy link "[PHONE_NUMBER]"
click at [444, 52] on span "Pause" at bounding box center [453, 52] width 37 height 19
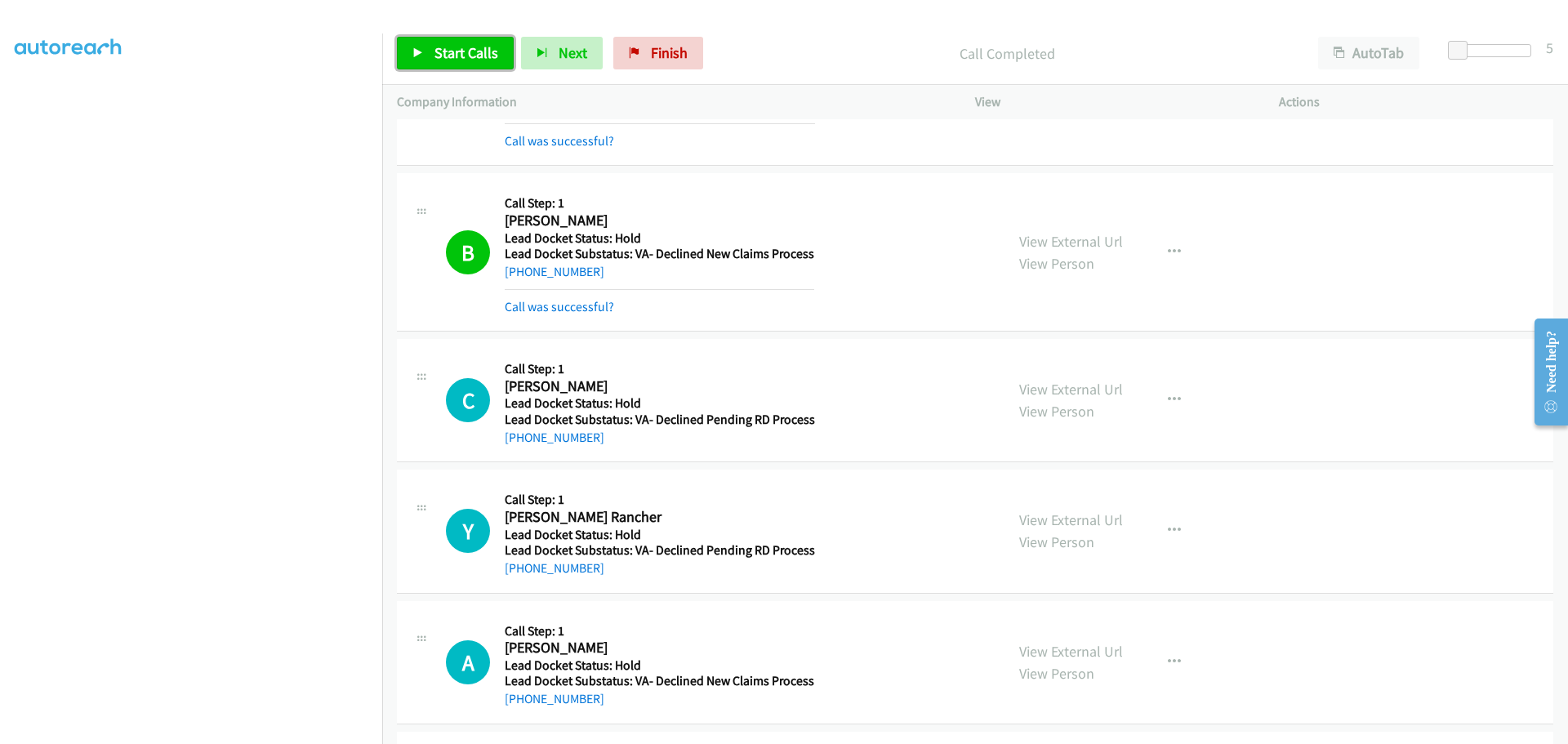
click at [486, 49] on span "Start Calls" at bounding box center [466, 52] width 64 height 19
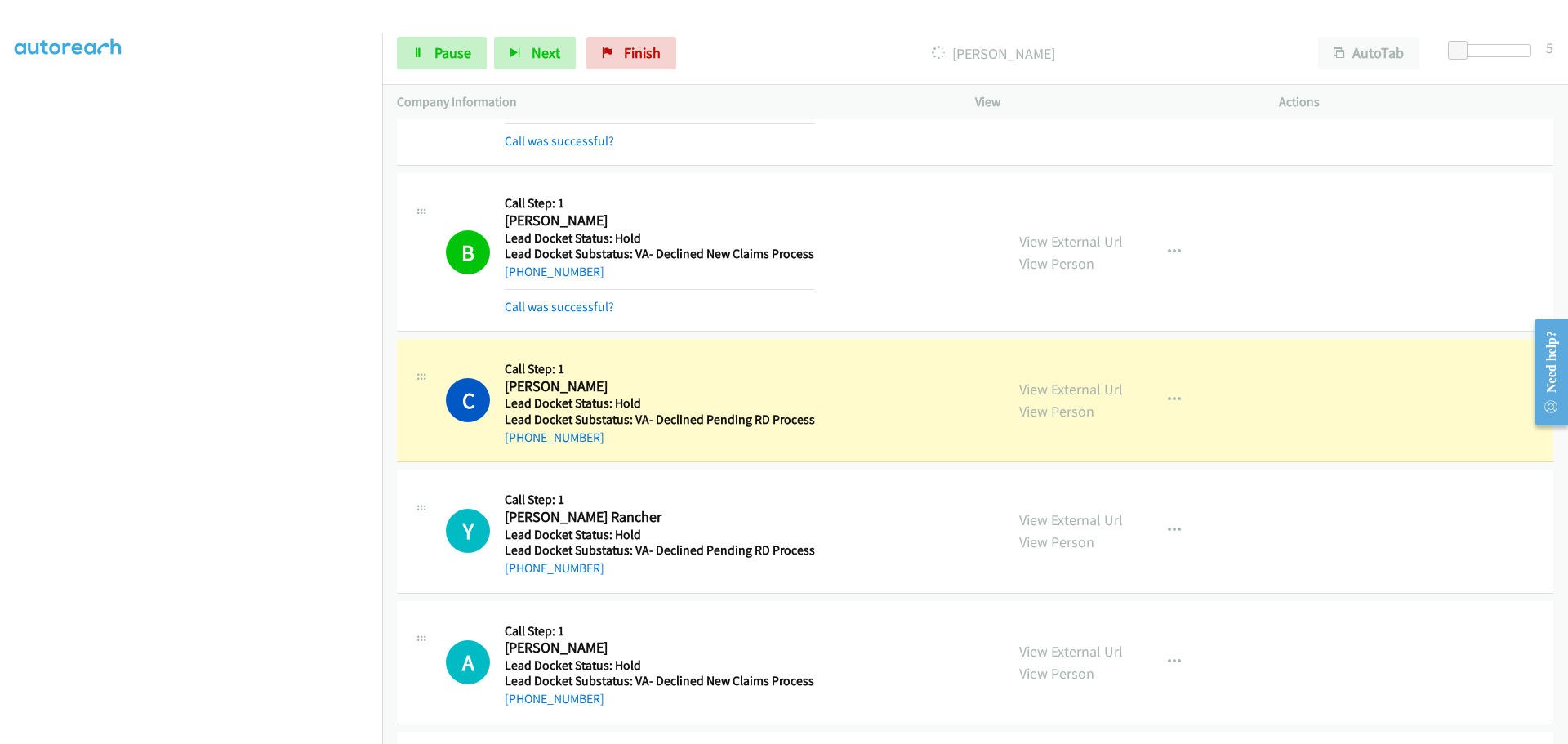
drag, startPoint x: 592, startPoint y: 429, endPoint x: 518, endPoint y: 447, distance: 76.2
click at [518, 447] on div "[PHONE_NUMBER]" at bounding box center [660, 438] width 310 height 19
copy link "[PHONE_NUMBER]"
click at [442, 51] on span "Pause" at bounding box center [453, 52] width 37 height 19
click at [486, 54] on span "Start Calls" at bounding box center [466, 52] width 64 height 19
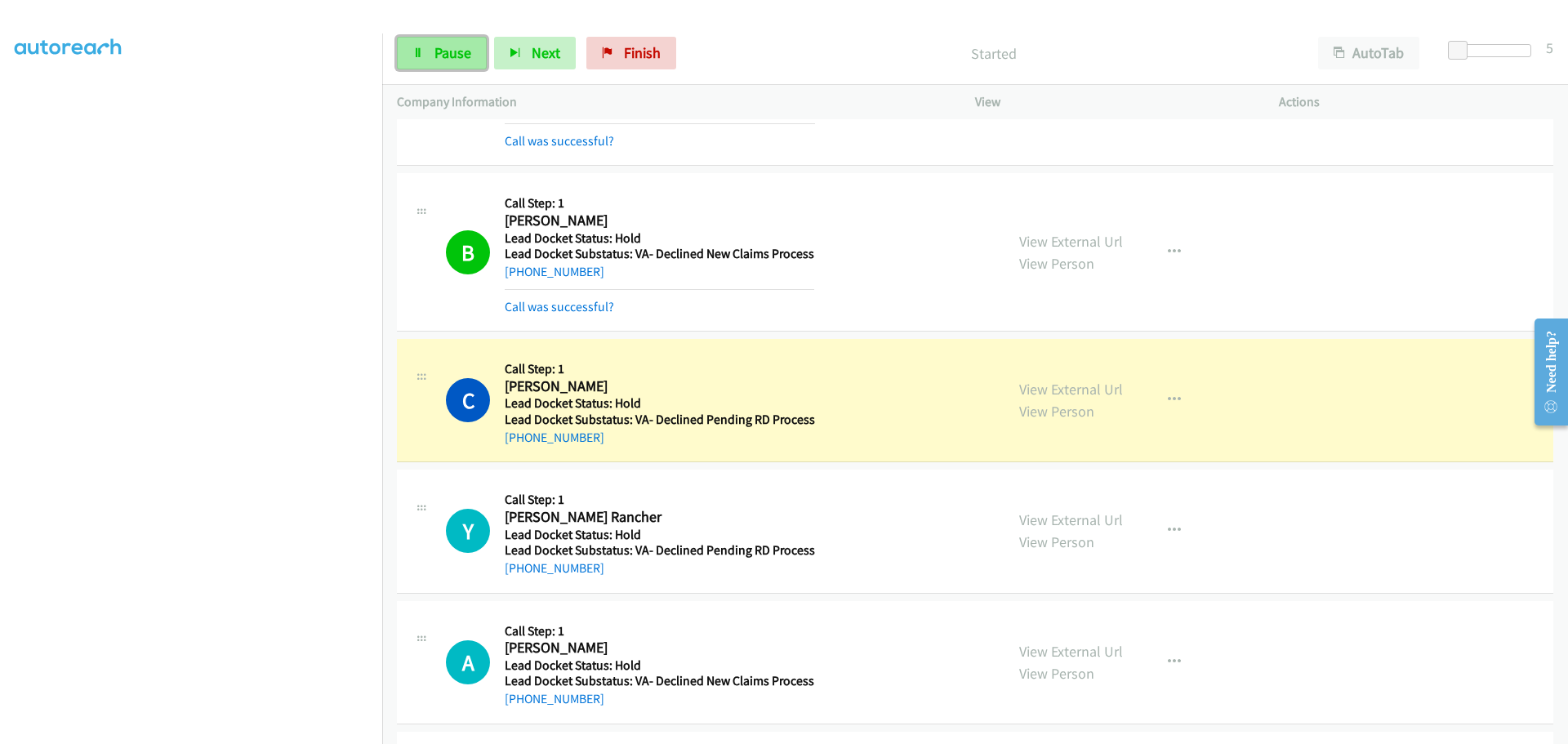
click at [466, 49] on span "Pause" at bounding box center [453, 52] width 37 height 19
